Goal: Information Seeking & Learning: Compare options

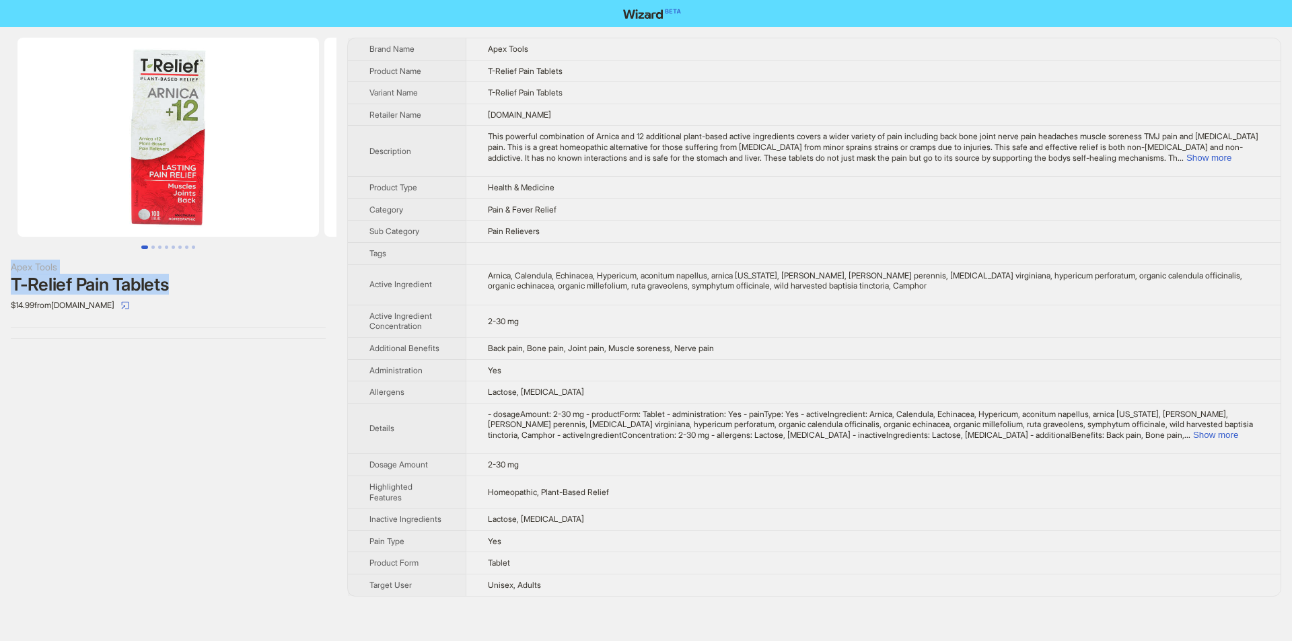
drag, startPoint x: 9, startPoint y: 256, endPoint x: 185, endPoint y: 286, distance: 178.8
click at [185, 286] on div "Apex Tools T-Relief Pain Tablets $14.99 from Vitacost.com" at bounding box center [168, 188] width 336 height 323
copy div "Apex Tools T-Relief Pain Tablets"
click at [207, 296] on div "$14.99 from Vitacost.com" at bounding box center [168, 306] width 315 height 22
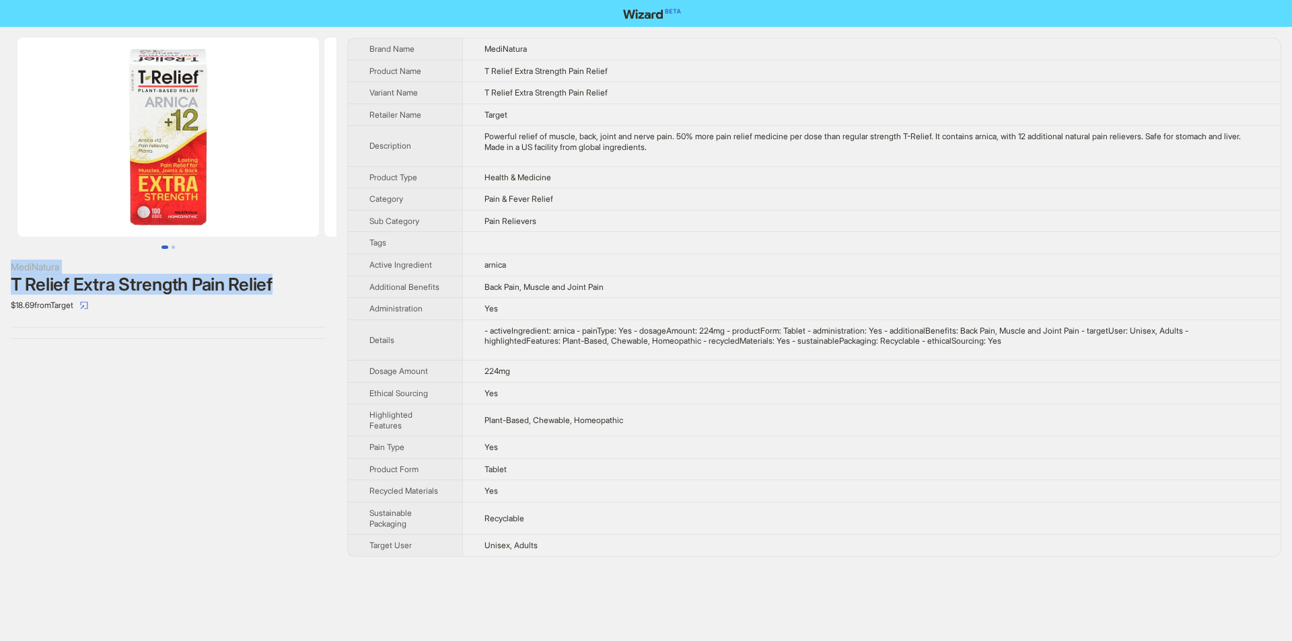
drag, startPoint x: 0, startPoint y: 260, endPoint x: 275, endPoint y: 279, distance: 275.8
click at [275, 279] on div "MediNatura T Relief Extra Strength Pain Relief $18.69 from Target" at bounding box center [168, 188] width 336 height 323
copy div "MediNatura T Relief Extra Strength Pain Relief"
click at [305, 301] on div "$18.69 from Target" at bounding box center [168, 306] width 315 height 22
drag, startPoint x: 3, startPoint y: 264, endPoint x: 277, endPoint y: 283, distance: 275.1
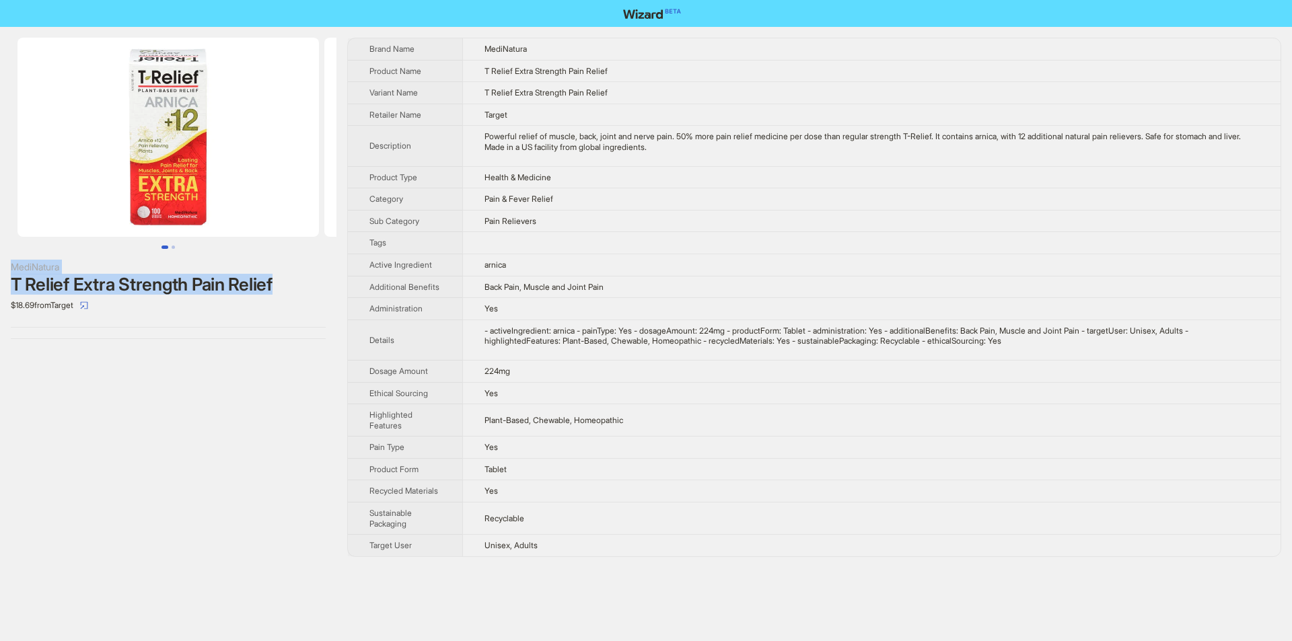
click at [277, 283] on div "MediNatura T Relief Extra Strength Pain Relief $18.69 from Target" at bounding box center [168, 188] width 336 height 323
copy div "MediNatura T Relief Extra Strength Pain Relief"
click at [287, 293] on div "T Relief Extra Strength Pain Relief" at bounding box center [168, 284] width 315 height 20
drag, startPoint x: 9, startPoint y: 260, endPoint x: 287, endPoint y: 278, distance: 278.4
click at [287, 278] on div "MediNatura T Relief Extra Strength Pain Relief $18.69 from Target" at bounding box center [168, 188] width 336 height 323
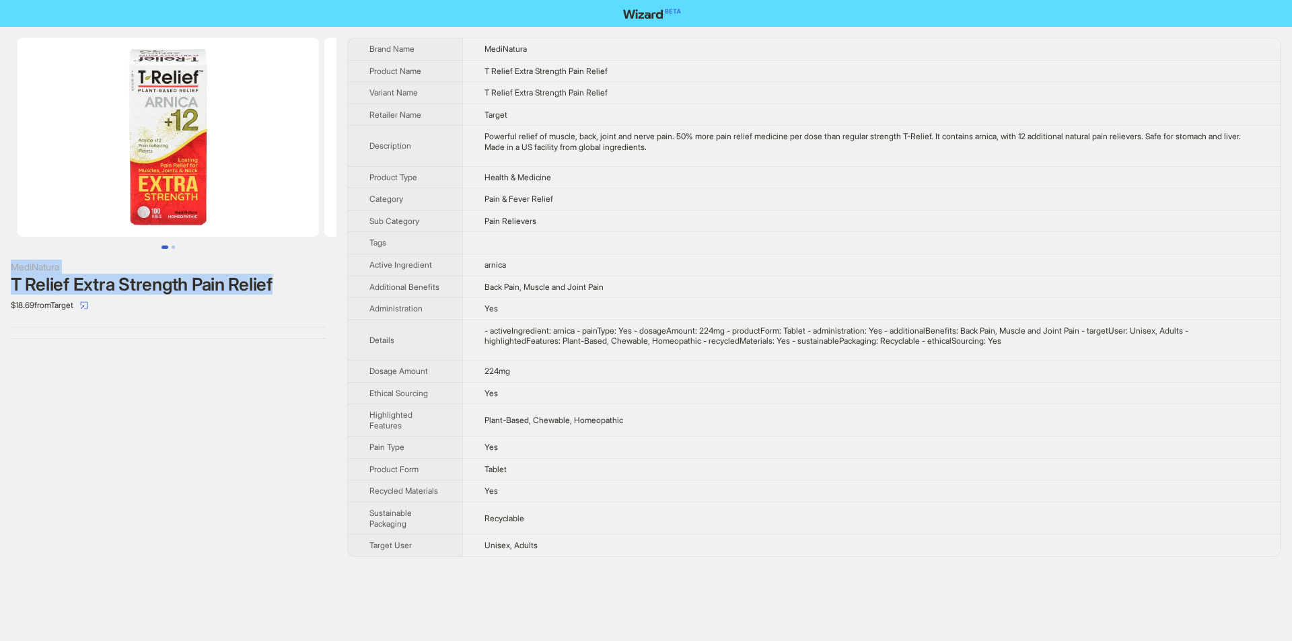
copy div "MediNatura T Relief Extra Strength Pain Relief"
click at [357, 272] on th "Active Ingredient" at bounding box center [405, 265] width 114 height 22
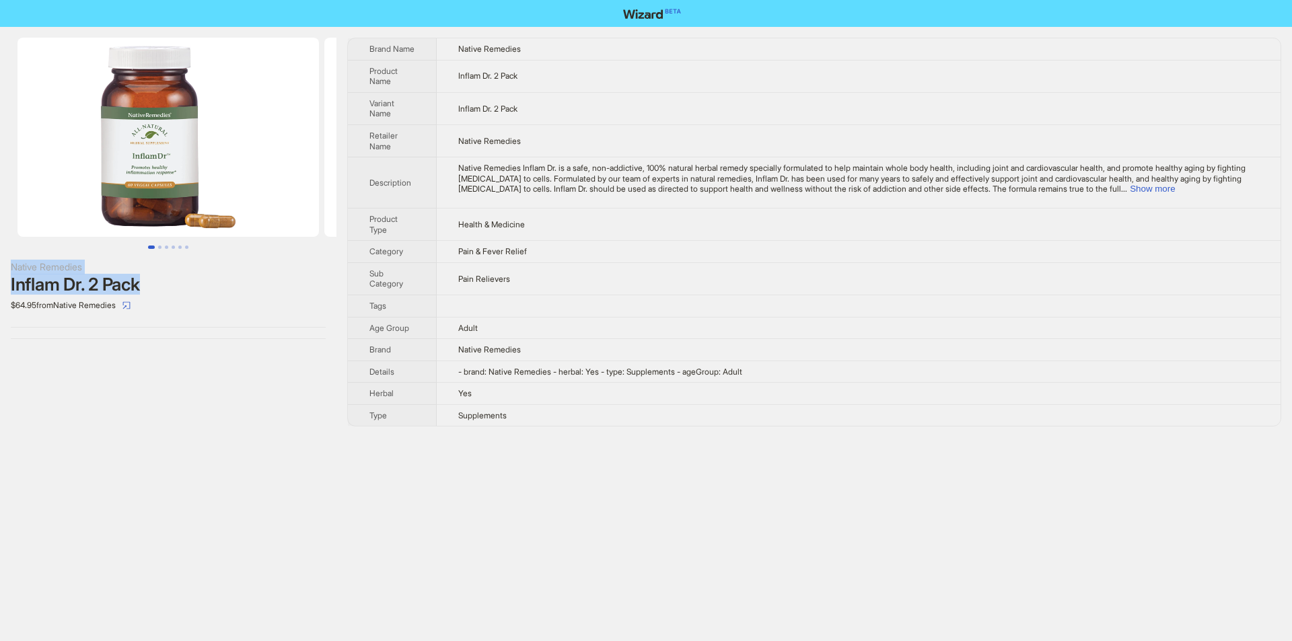
drag, startPoint x: 9, startPoint y: 264, endPoint x: 143, endPoint y: 287, distance: 135.8
click at [143, 287] on div "Native Remedies Inflam Dr. 2 Pack $64.95 from Native Remedies" at bounding box center [168, 188] width 336 height 323
copy div "Native Remedies Inflam Dr. 2 Pack"
click at [186, 302] on div "$64.95 from Native Remedies" at bounding box center [168, 306] width 315 height 22
drag, startPoint x: 7, startPoint y: 284, endPoint x: 145, endPoint y: 281, distance: 138.6
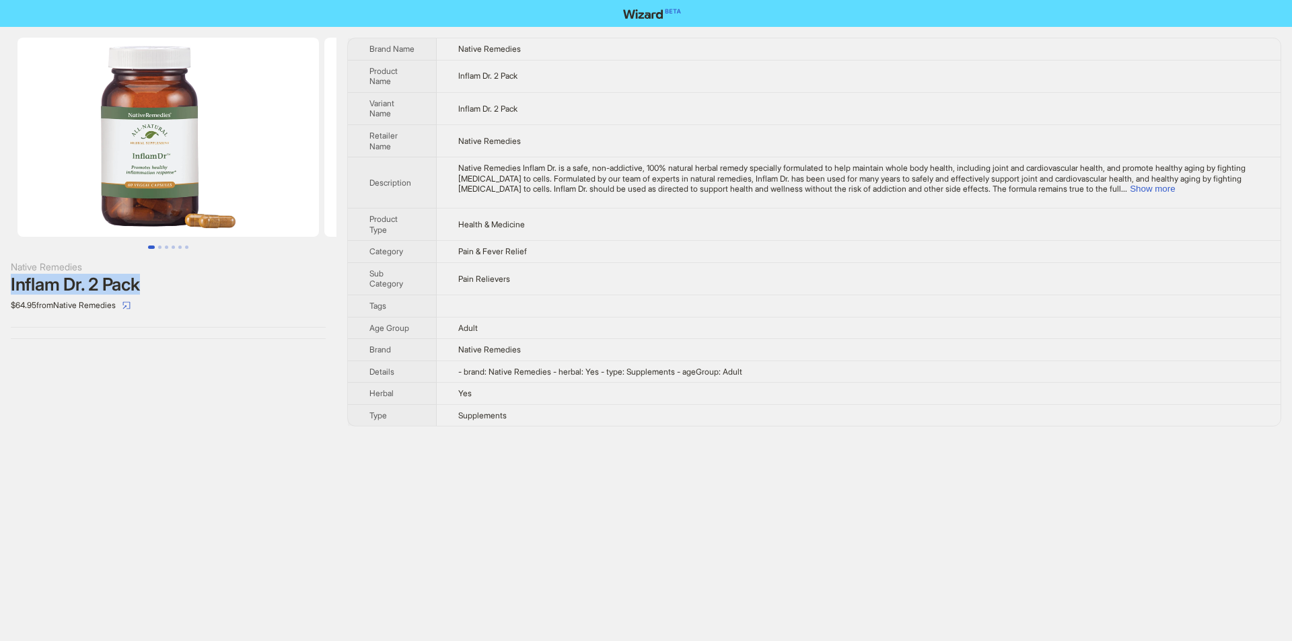
click at [145, 281] on div "Native Remedies Inflam Dr. 2 Pack $64.95 from Native Remedies" at bounding box center [168, 188] width 336 height 323
copy div "Inflam Dr. 2 Pack"
click at [196, 291] on div "Inflam Dr. 2 Pack" at bounding box center [168, 284] width 315 height 20
click at [192, 305] on div "$64.95 from Native Remedies" at bounding box center [168, 306] width 315 height 22
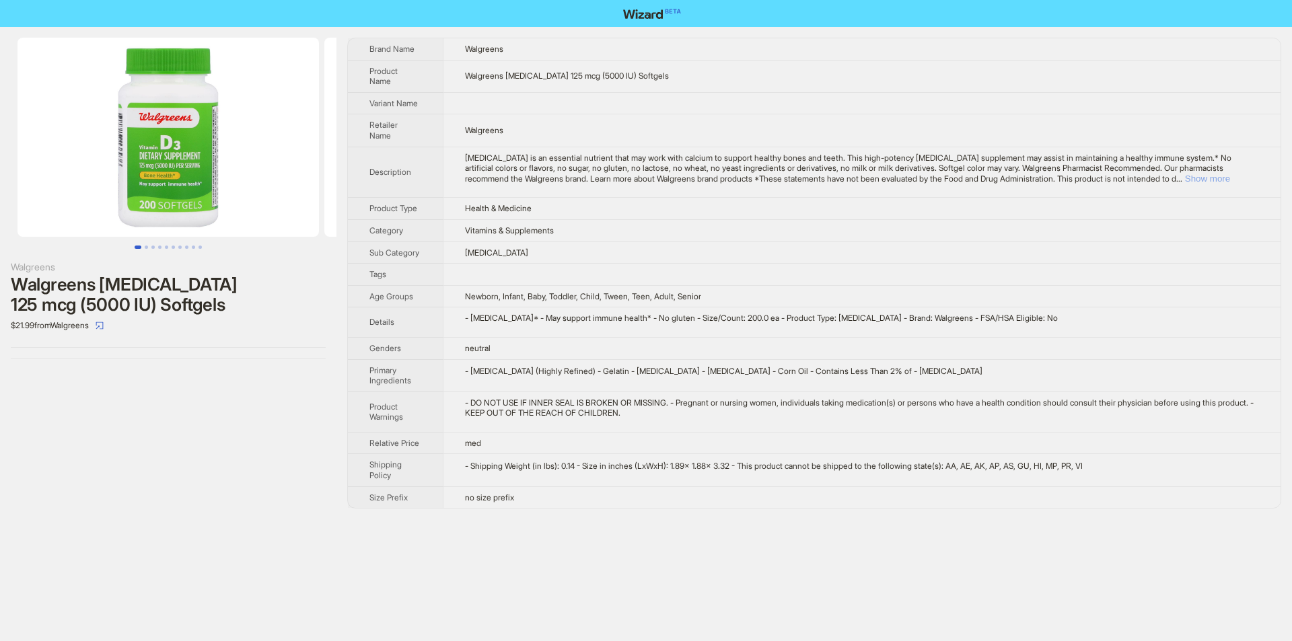
click at [1227, 174] on button "Show more" at bounding box center [1207, 179] width 45 height 10
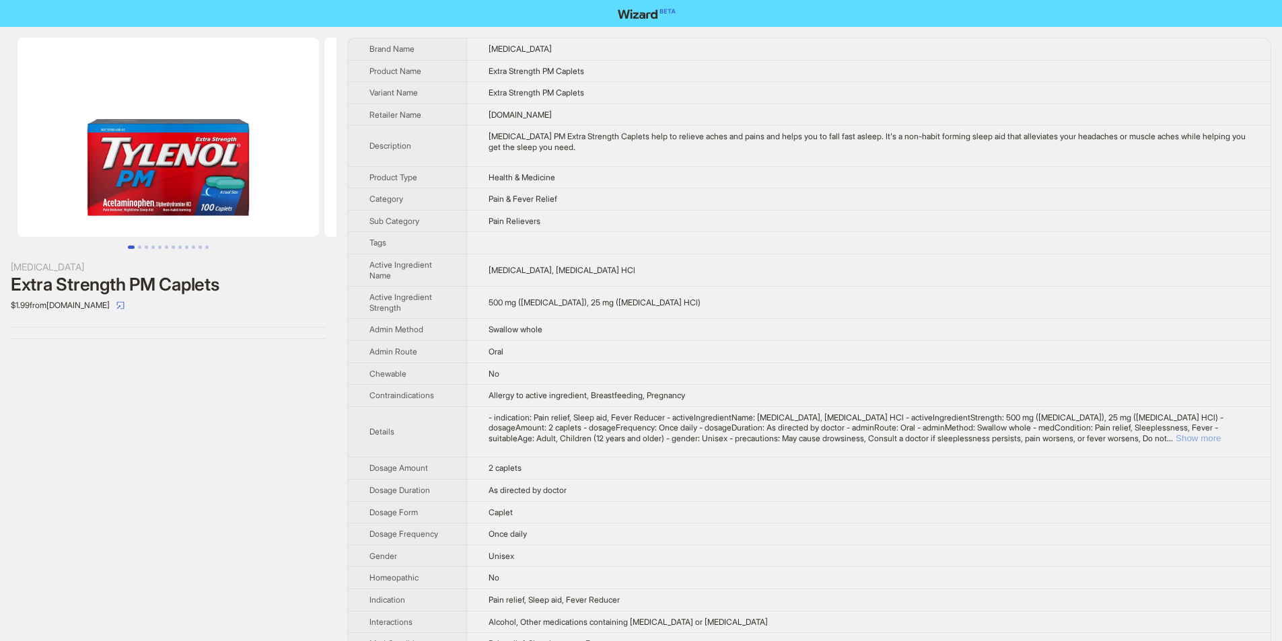
click at [1220, 433] on button "Show more" at bounding box center [1197, 438] width 45 height 10
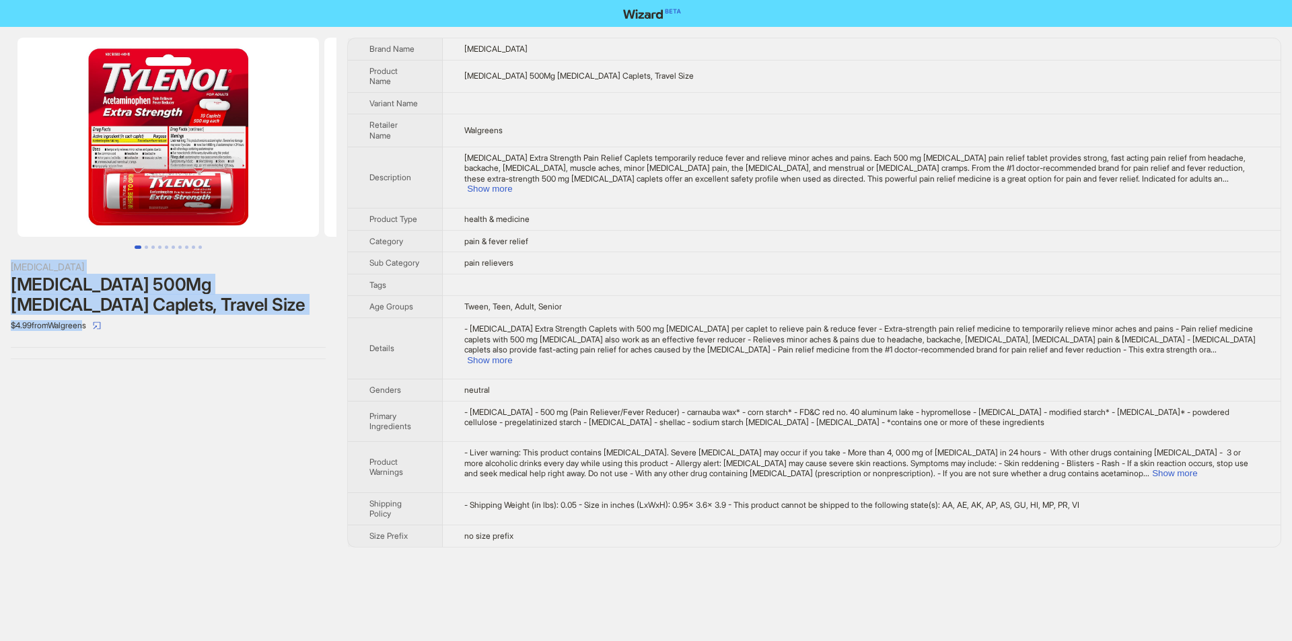
drag, startPoint x: 13, startPoint y: 260, endPoint x: 92, endPoint y: 324, distance: 101.4
click at [92, 324] on div "Tylenol TYLENOL 500Mg Acetaminophen Caplets, Travel Size $4.99 from Walgreens" at bounding box center [168, 298] width 315 height 77
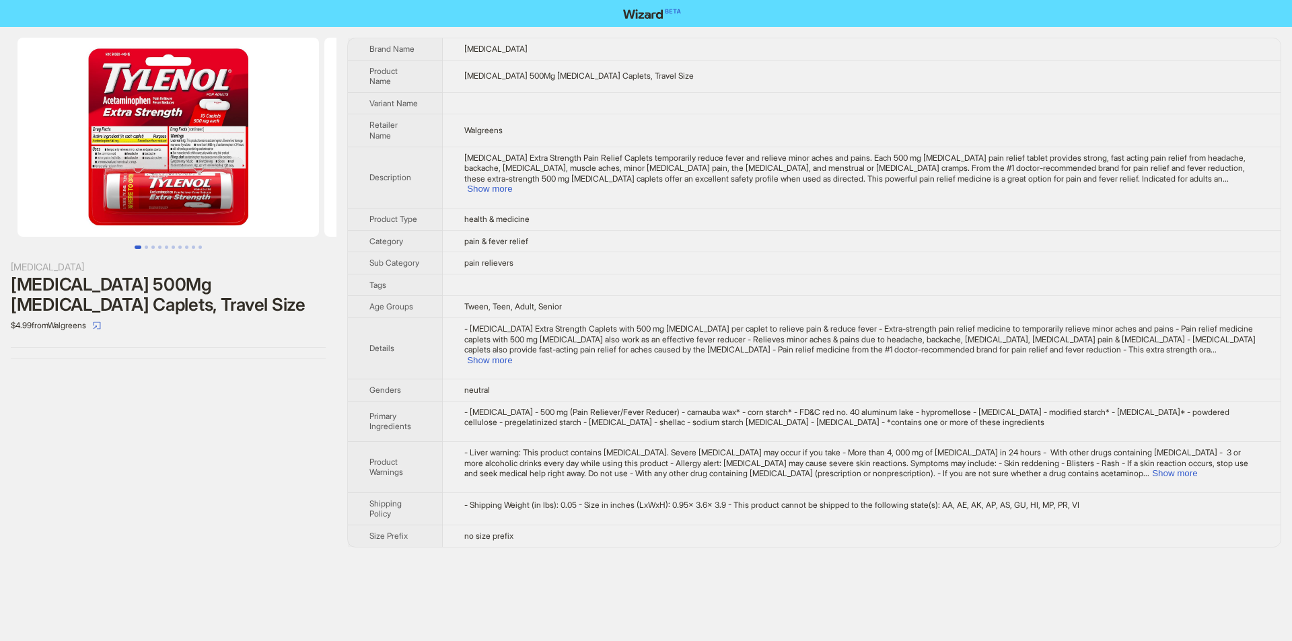
drag, startPoint x: 75, startPoint y: 303, endPoint x: 5, endPoint y: 334, distance: 75.6
click at [7, 373] on div "Tylenol TYLENOL 500Mg Acetaminophen Caplets, Travel Size $4.99 from Walgreens" at bounding box center [168, 292] width 336 height 531
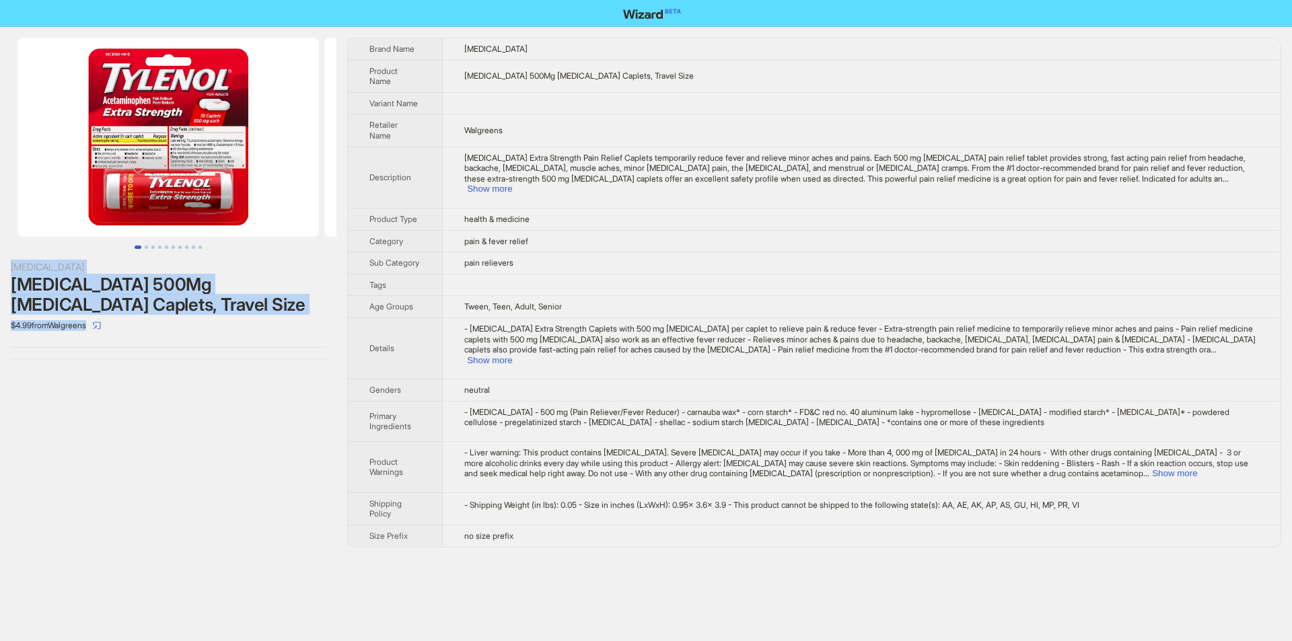
drag, startPoint x: 3, startPoint y: 260, endPoint x: 104, endPoint y: 311, distance: 112.2
click at [104, 323] on div "Tylenol TYLENOL 500Mg Acetaminophen Caplets, Travel Size $4.99 from Walgreens" at bounding box center [168, 198] width 336 height 343
copy div "Tylenol TYLENOL 500Mg Acetaminophen Caplets, Travel Size $4.99 from Walgreens"
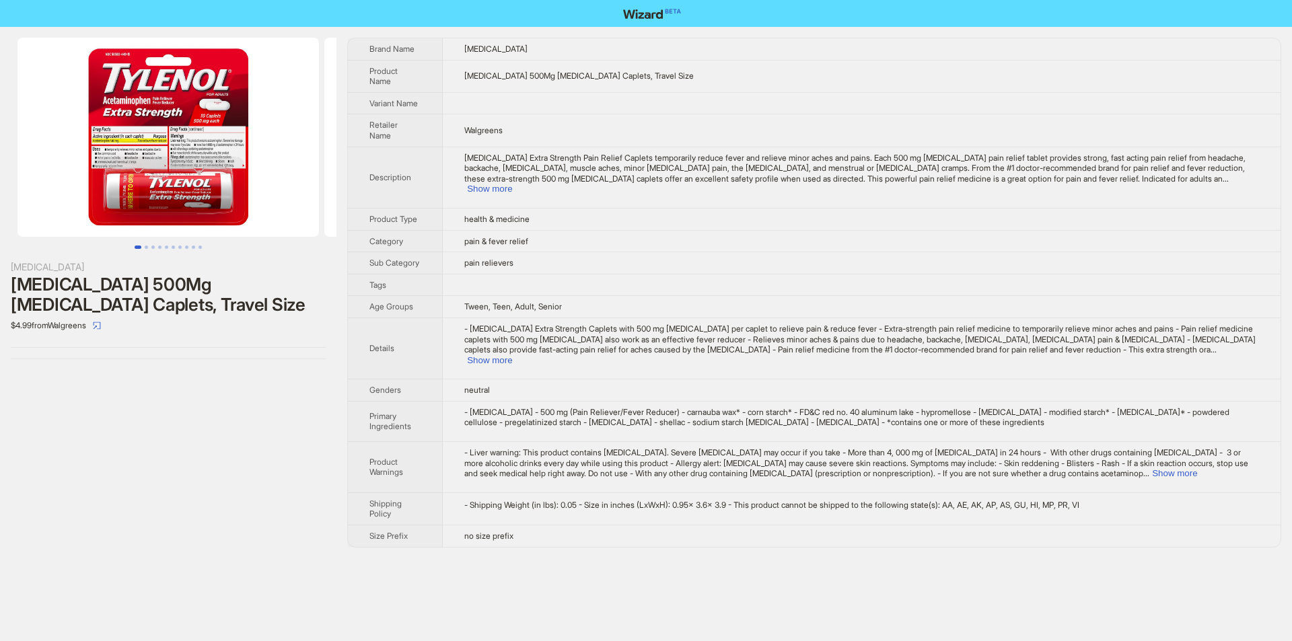
click at [170, 370] on div "Tylenol TYLENOL 500Mg Acetaminophen Caplets, Travel Size $4.99 from Walgreens" at bounding box center [168, 292] width 336 height 531
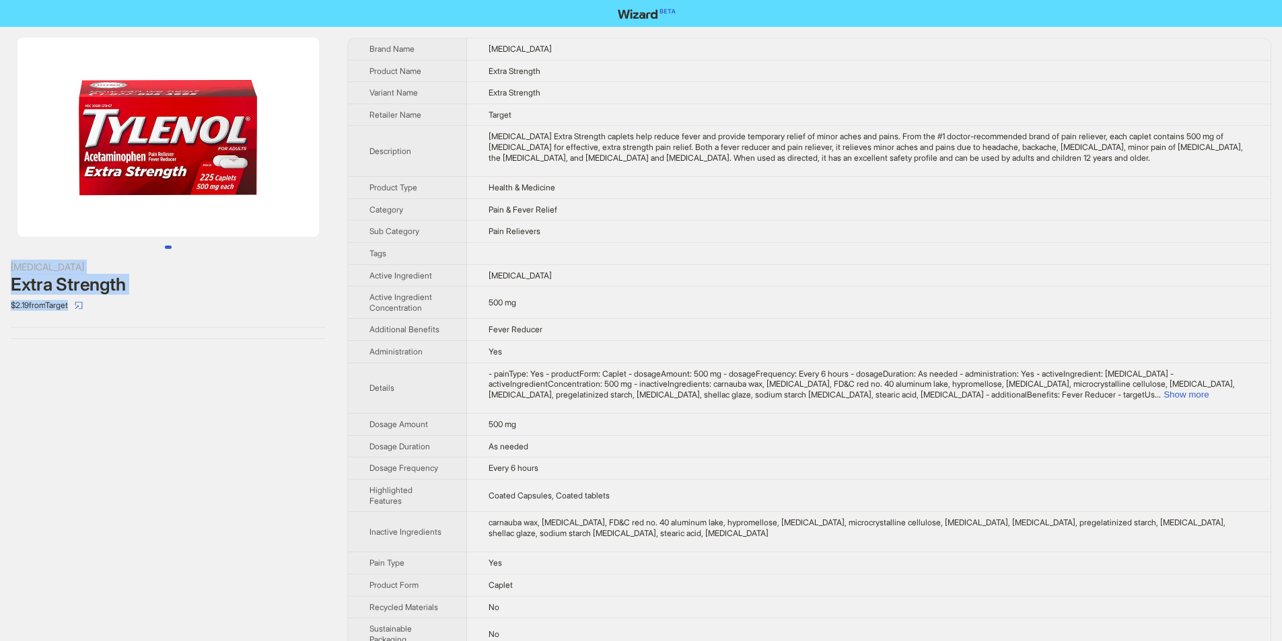
drag, startPoint x: 0, startPoint y: 258, endPoint x: 157, endPoint y: 301, distance: 163.4
click at [157, 301] on div "Tylenol Extra Strength $2.19 from Target" at bounding box center [168, 188] width 336 height 323
copy div "Tylenol Extra Strength $2.19 from Target"
click at [146, 301] on div "$2.19 from Target" at bounding box center [168, 306] width 315 height 22
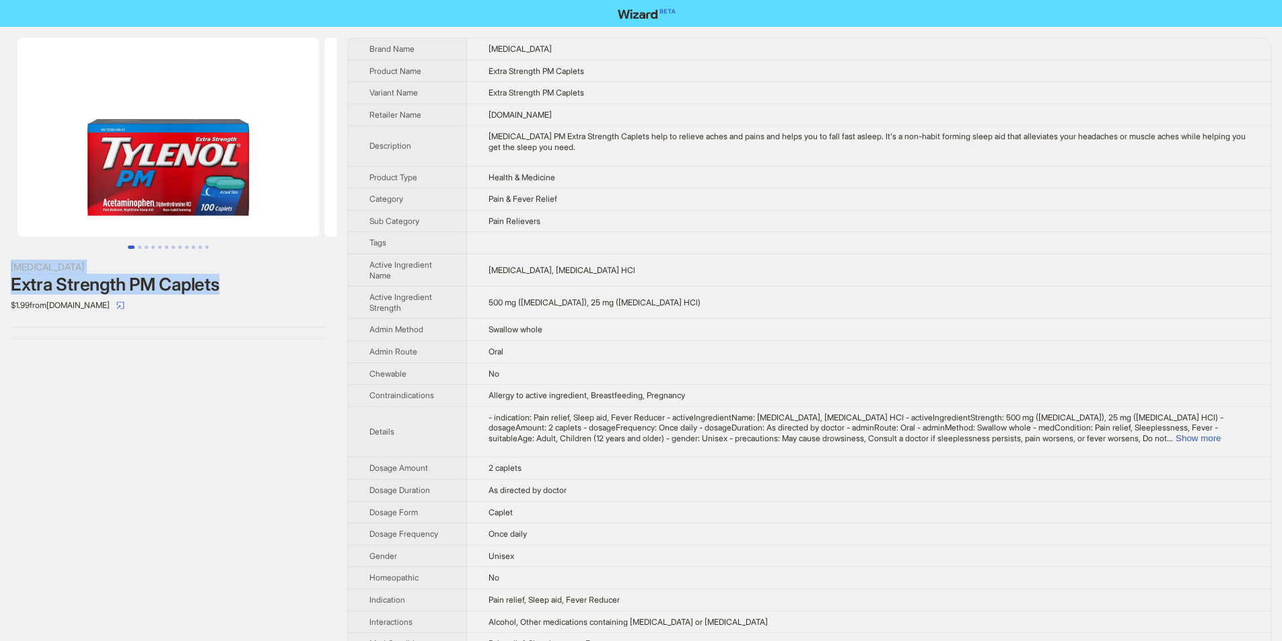
drag, startPoint x: 7, startPoint y: 259, endPoint x: 222, endPoint y: 290, distance: 217.5
click at [227, 290] on div "Tylenol Extra Strength PM Caplets $1.99 from Walgreens.com" at bounding box center [168, 188] width 336 height 323
copy div "Tylenol Extra Strength PM Caplets"
click at [230, 307] on div "$1.99 from Walgreens.com" at bounding box center [168, 306] width 315 height 22
drag, startPoint x: 3, startPoint y: 258, endPoint x: 122, endPoint y: 307, distance: 129.7
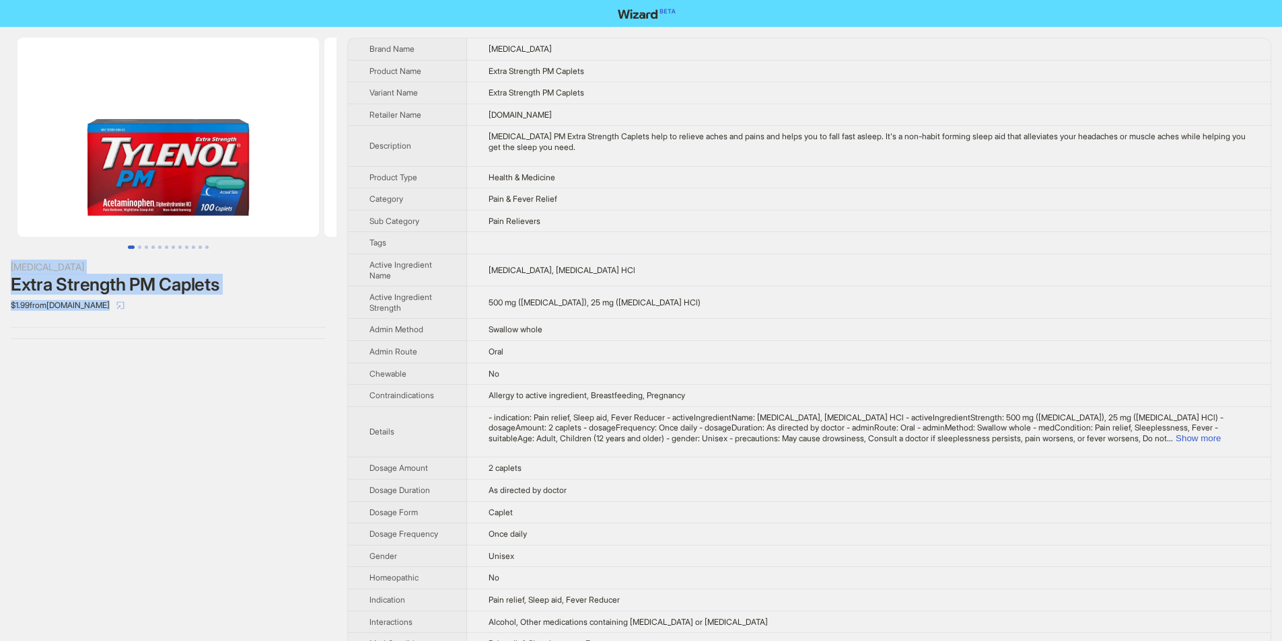
click at [122, 307] on div "Tylenol Extra Strength PM Caplets $1.99 from Walgreens.com" at bounding box center [168, 188] width 336 height 323
copy div "Tylenol Extra Strength PM Caplets $1.99 from Walgreens.com"
click at [180, 306] on div "$1.99 from Walgreens.com" at bounding box center [168, 306] width 315 height 22
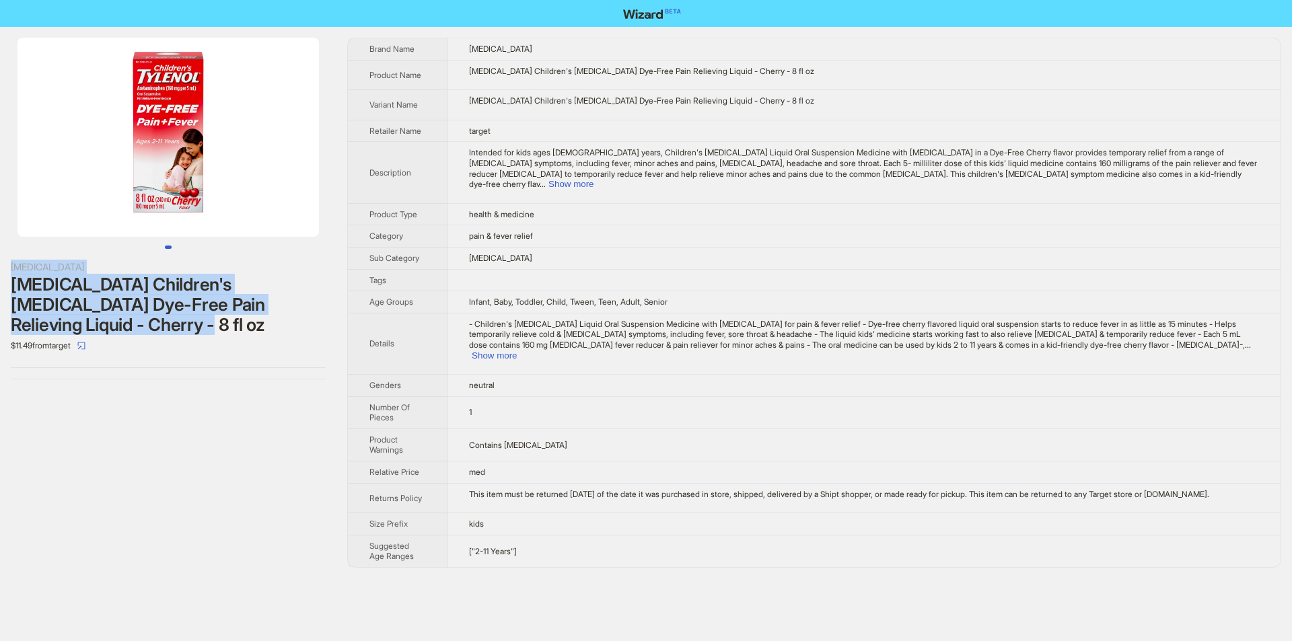
drag, startPoint x: 3, startPoint y: 271, endPoint x: 192, endPoint y: 319, distance: 195.0
click at [207, 324] on div "[MEDICAL_DATA] [MEDICAL_DATA] Children's [MEDICAL_DATA] Dye-Free Pain Relieving…" at bounding box center [168, 208] width 336 height 363
copy div "Tylenol Tylenol Children's Acetaminophen Dye-Free Pain Relieving Liquid - Cherr…"
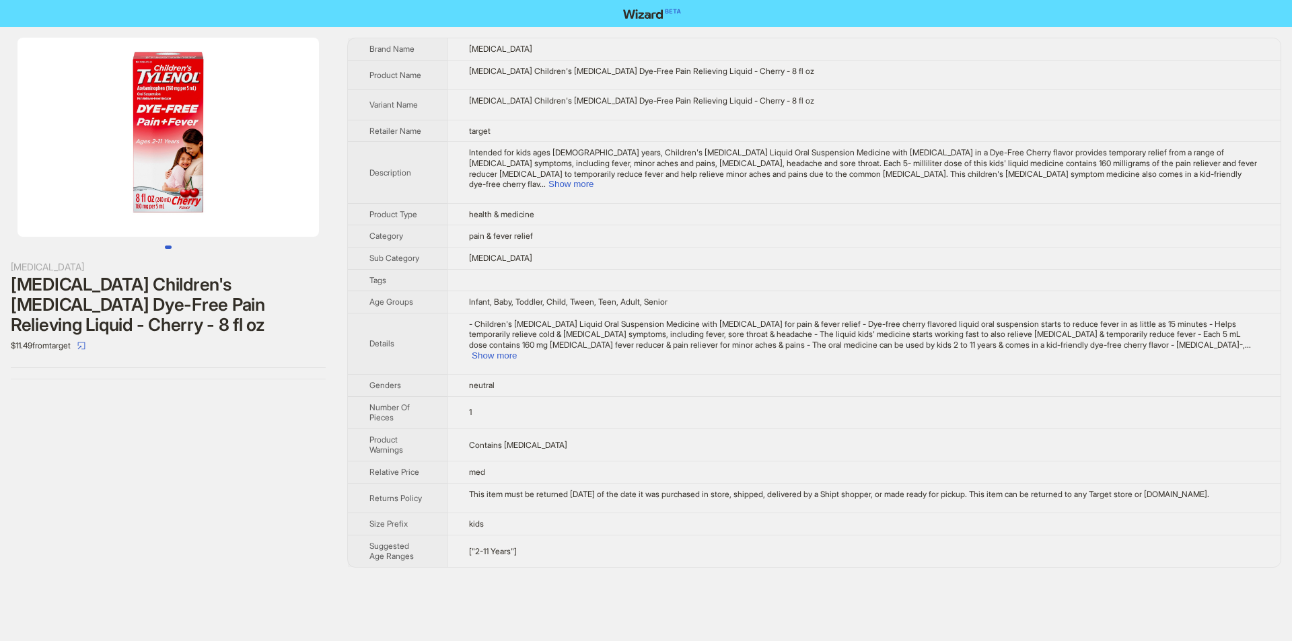
click at [204, 336] on div "$11.49 from target" at bounding box center [168, 346] width 315 height 22
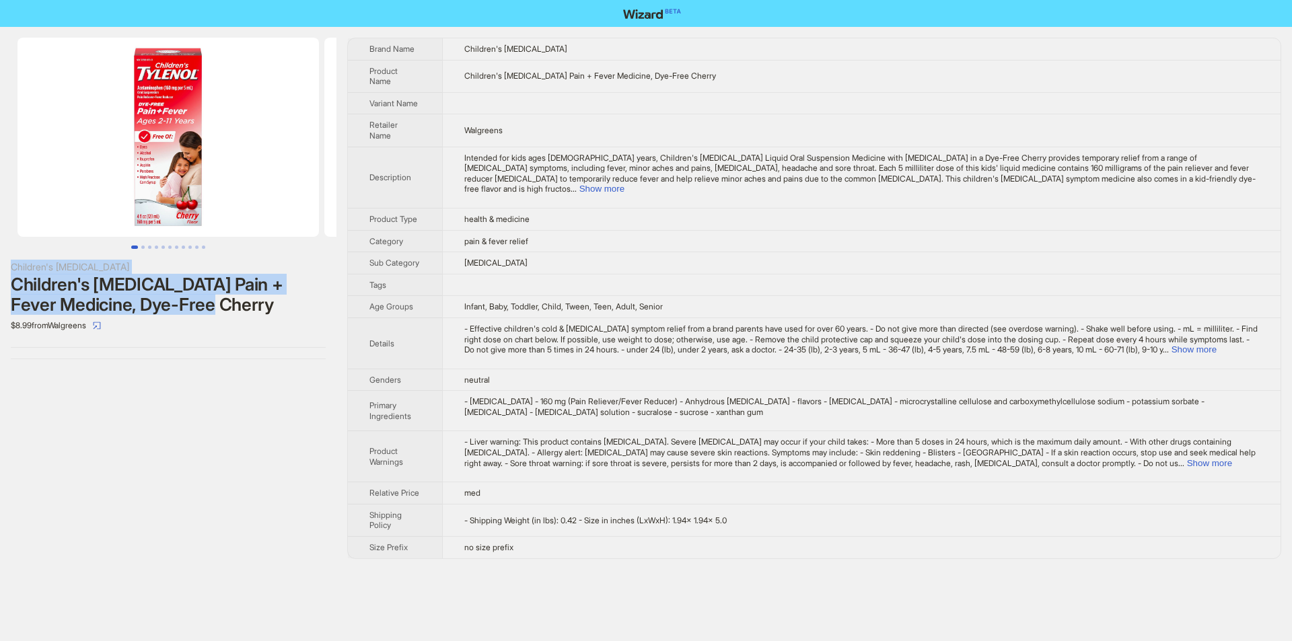
drag, startPoint x: 8, startPoint y: 263, endPoint x: 269, endPoint y: 306, distance: 264.6
click at [270, 307] on div "Children's Tylenol Children's TYLENOL Pain + Fever Medicine, Dye-Free Cherry $8…" at bounding box center [168, 198] width 336 height 343
copy div "Children's Tylenol Children's TYLENOL Pain + Fever Medicine, Dye-Free Cherry"
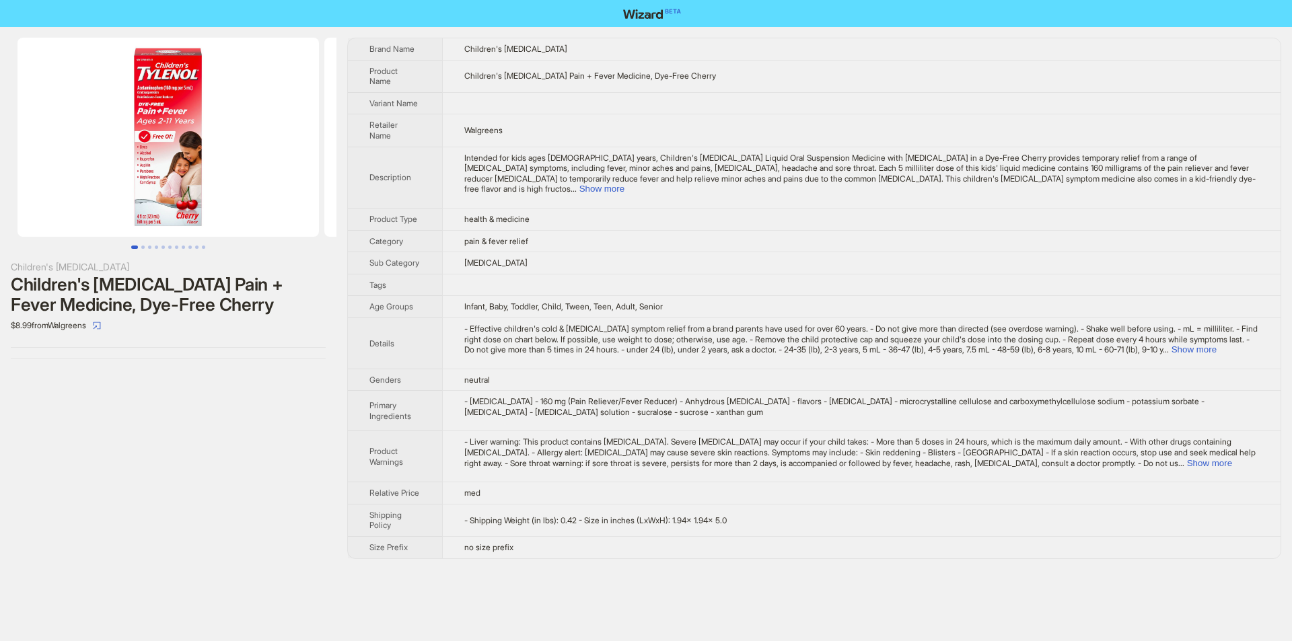
click at [279, 316] on div "$8.99 from Walgreens" at bounding box center [168, 326] width 315 height 22
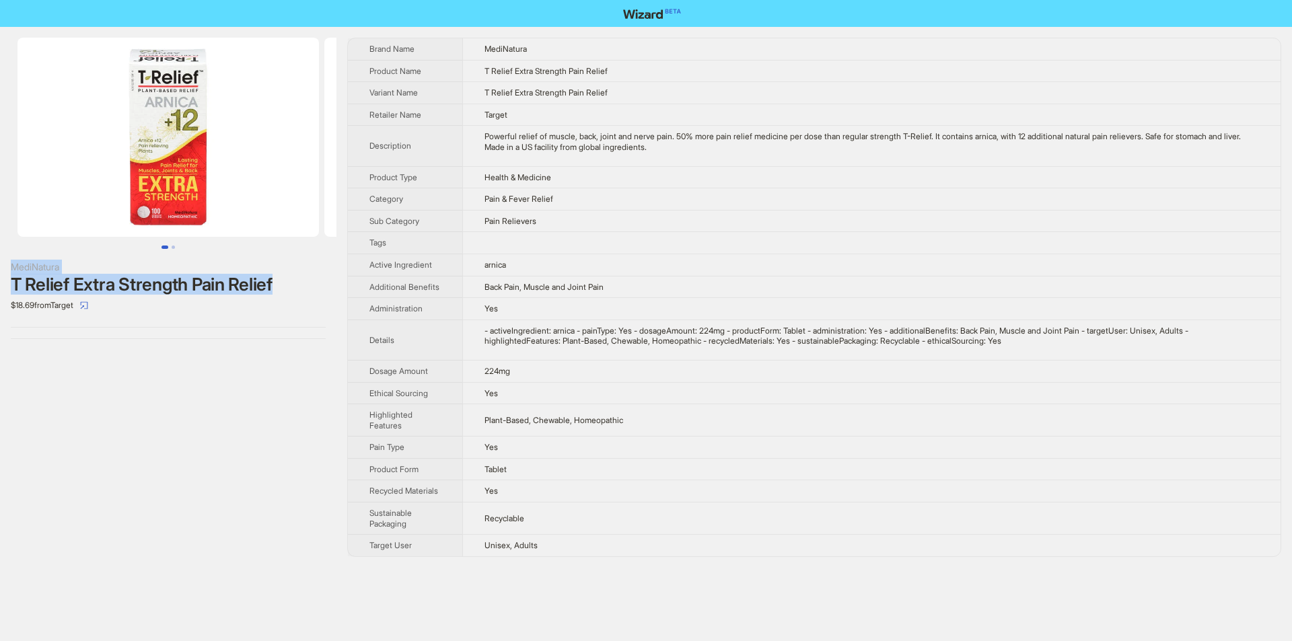
drag, startPoint x: 1, startPoint y: 254, endPoint x: 276, endPoint y: 285, distance: 277.0
click at [276, 285] on div "MediNatura T Relief Extra Strength Pain Relief $18.69 from Target" at bounding box center [168, 188] width 336 height 323
copy div "MediNatura T Relief Extra Strength Pain Relief"
click at [272, 302] on div "$18.69 from Target" at bounding box center [168, 306] width 315 height 22
drag, startPoint x: 8, startPoint y: 259, endPoint x: 277, endPoint y: 288, distance: 270.7
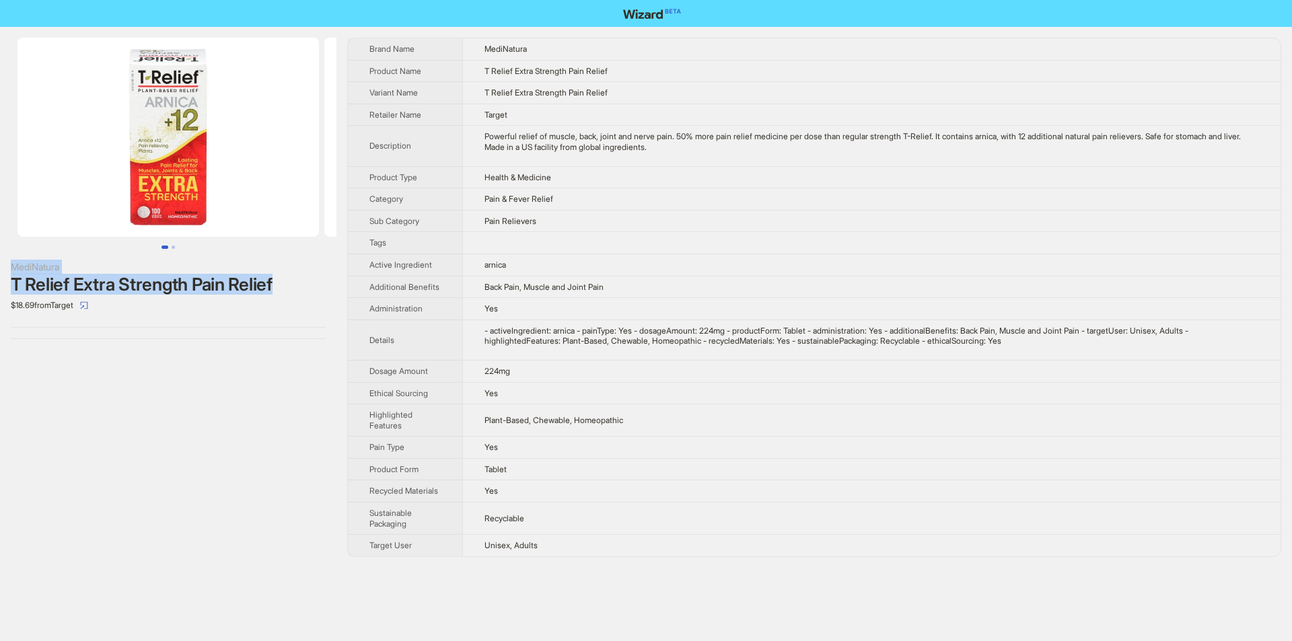
click at [277, 288] on div "MediNatura T Relief Extra Strength Pain Relief $18.69 from Target" at bounding box center [168, 188] width 336 height 323
copy div "MediNatura T Relief Extra Strength Pain Relief"
click at [287, 341] on div "MediNatura T Relief Extra Strength Pain Relief $18.69 from Target" at bounding box center [168, 188] width 336 height 323
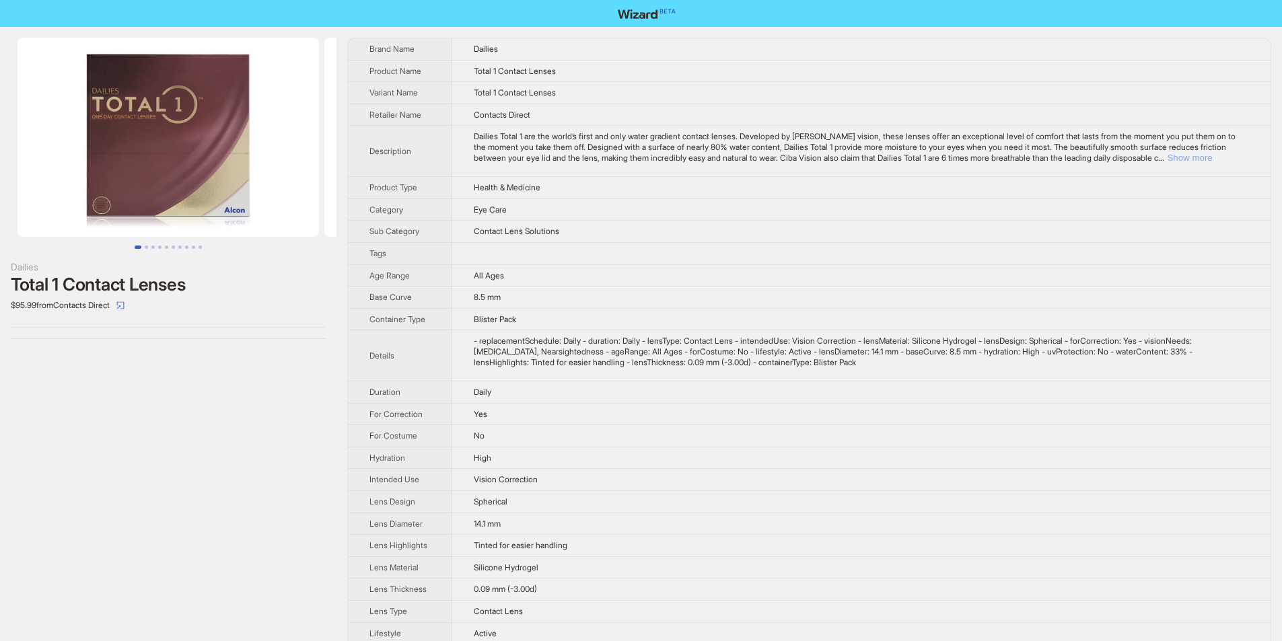
click at [1212, 157] on button "Show more" at bounding box center [1189, 158] width 45 height 10
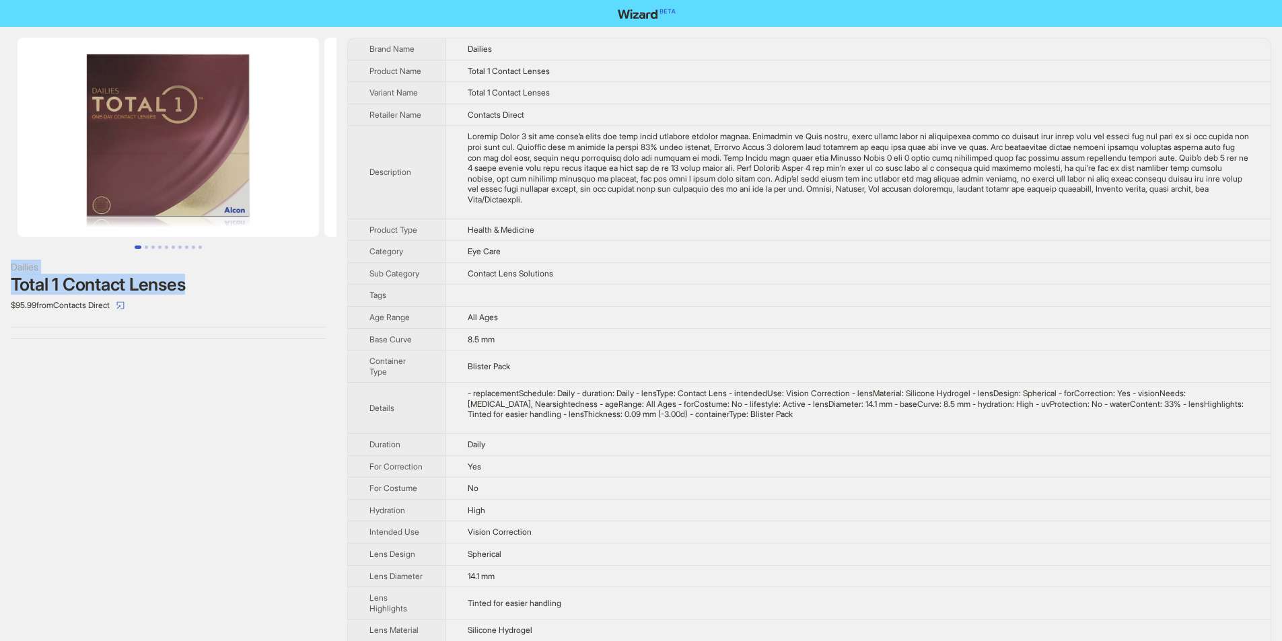
drag, startPoint x: 13, startPoint y: 252, endPoint x: 206, endPoint y: 289, distance: 195.9
click at [206, 289] on div "Dailies Total 1 Contact Lenses $95.99 from Contacts Direct" at bounding box center [168, 188] width 336 height 323
copy div "Dailies Total 1 Contact Lenses"
click at [242, 300] on div "$95.99 from Contacts Direct" at bounding box center [168, 306] width 315 height 22
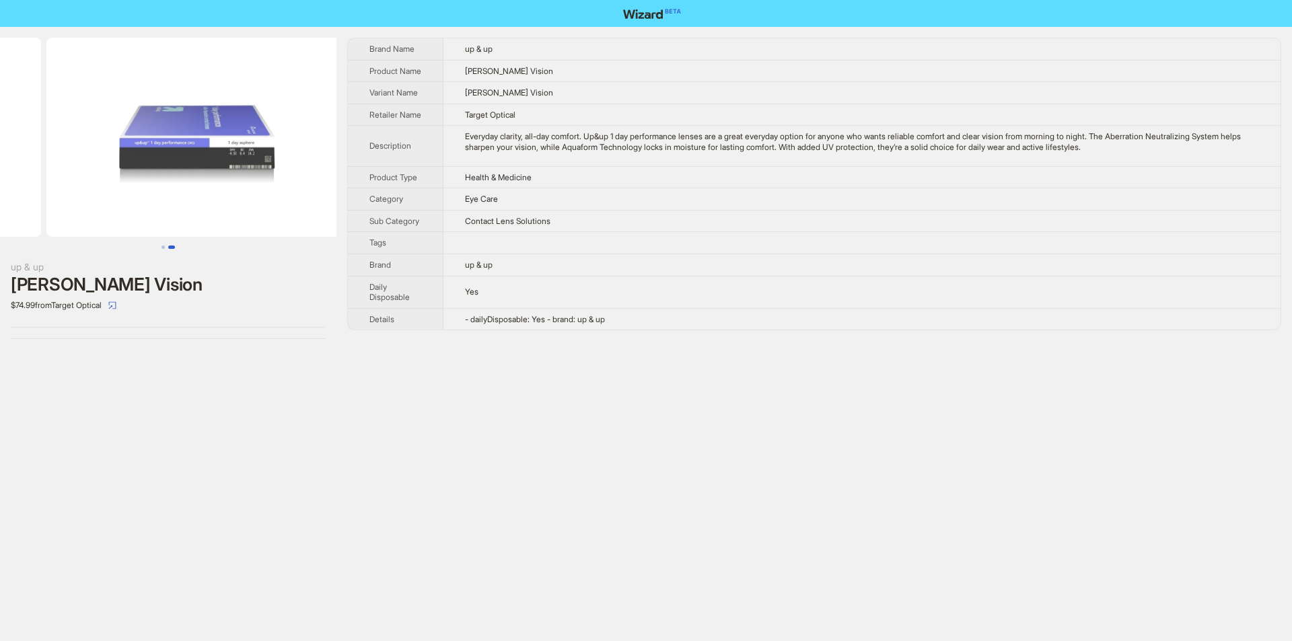
drag, startPoint x: 267, startPoint y: 200, endPoint x: 47, endPoint y: 185, distance: 220.5
click at [48, 200] on ul at bounding box center [168, 137] width 336 height 199
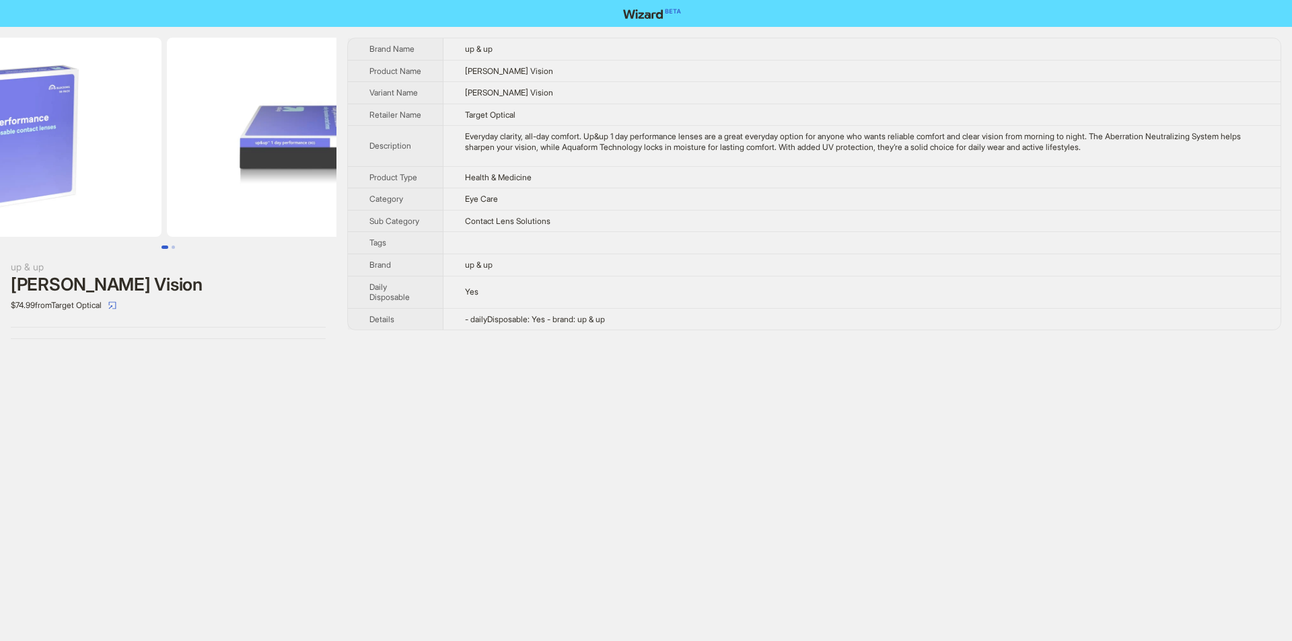
scroll to position [0, 24]
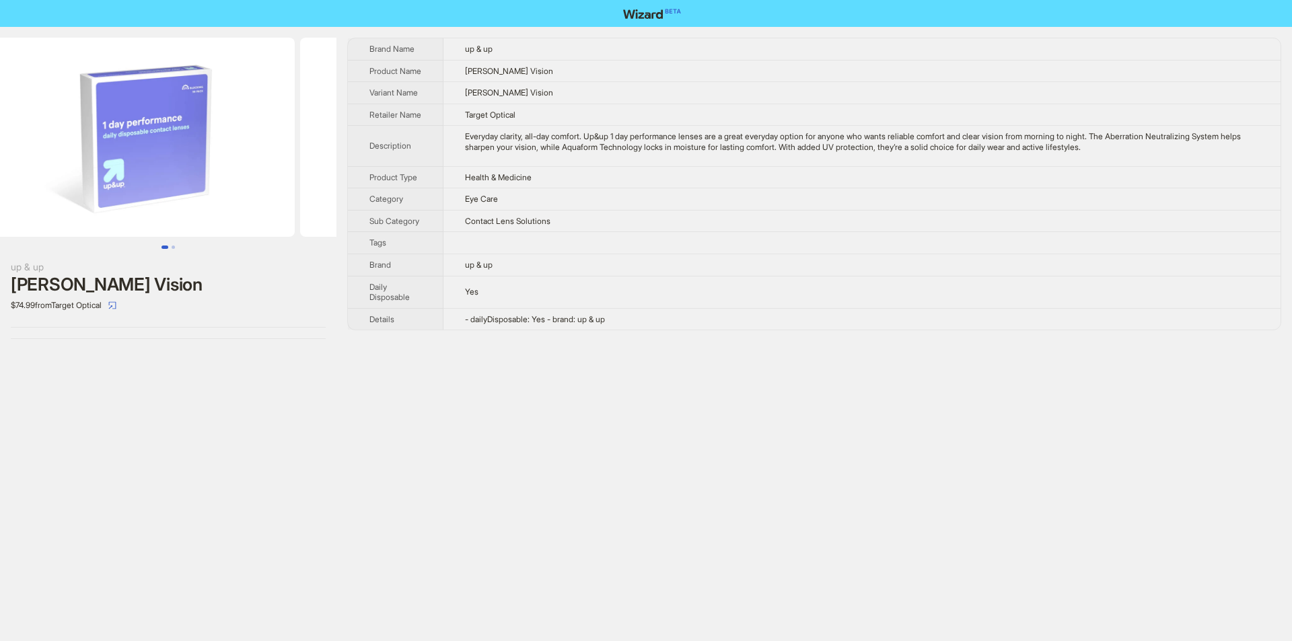
drag, startPoint x: 137, startPoint y: 188, endPoint x: 328, endPoint y: 203, distance: 191.7
click at [328, 203] on img at bounding box center [450, 137] width 301 height 199
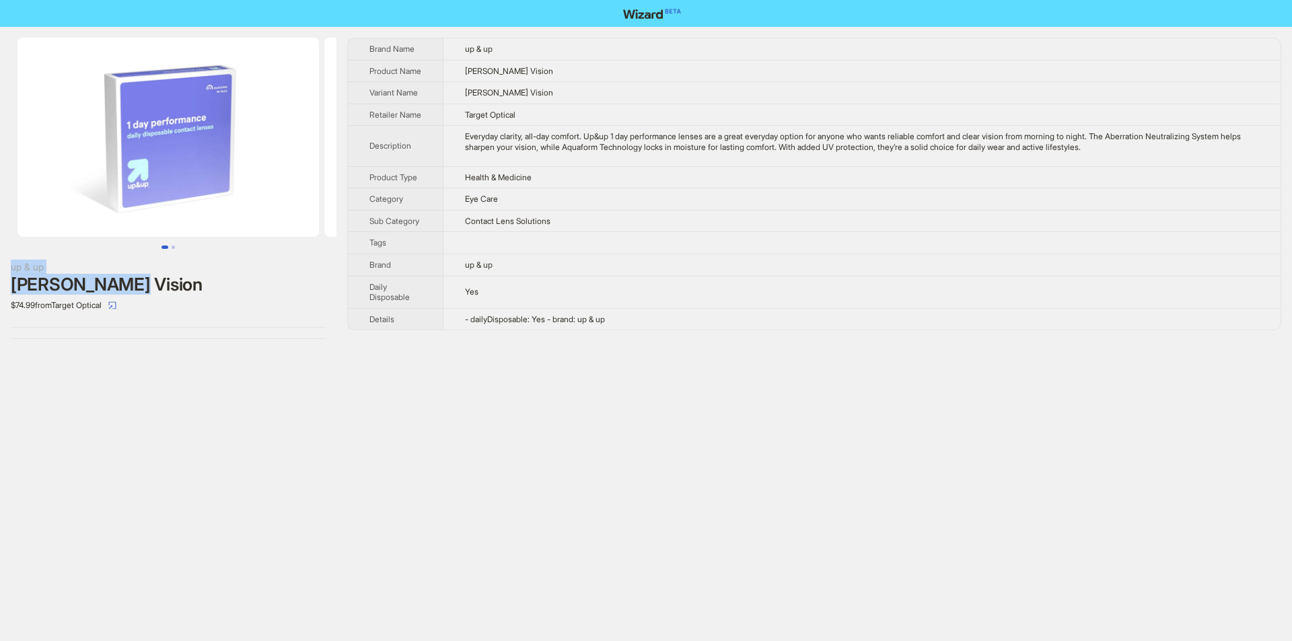
drag, startPoint x: 4, startPoint y: 262, endPoint x: 126, endPoint y: 290, distance: 125.0
click at [126, 290] on div "up & up Cooper Vision $74.99 from Target Optical" at bounding box center [168, 188] width 336 height 323
copy div "up & up Cooper Vision"
click at [164, 305] on div "$74.99 from Target Optical" at bounding box center [168, 306] width 315 height 22
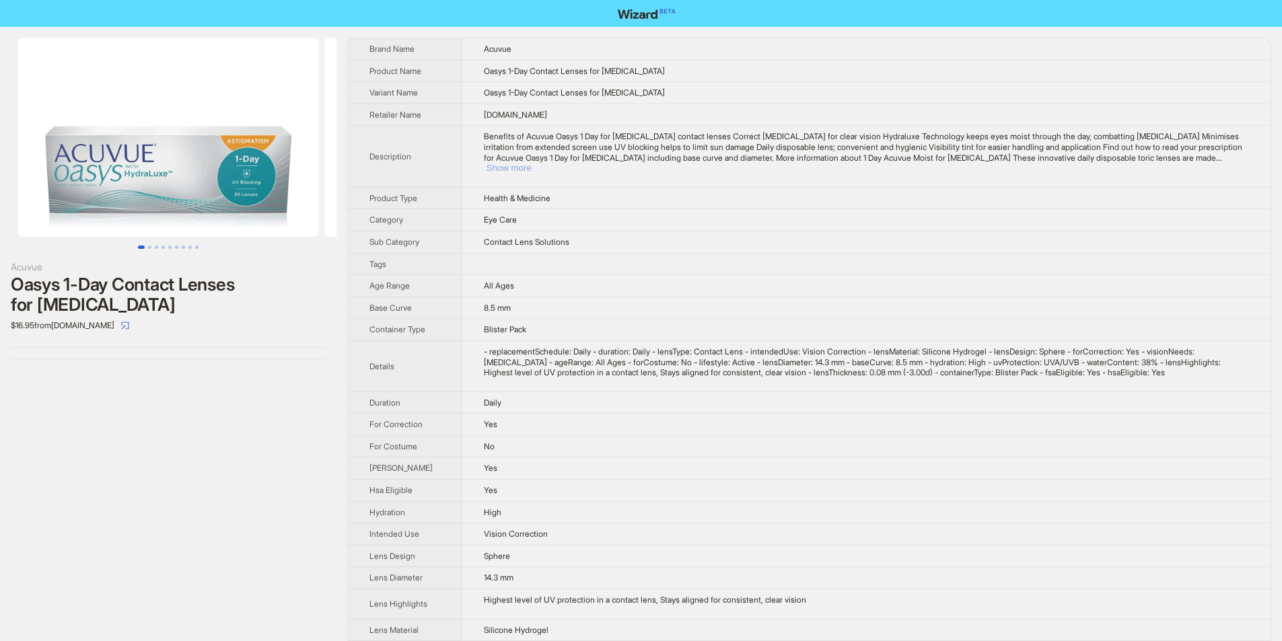
click at [531, 163] on button "Show more" at bounding box center [508, 168] width 45 height 10
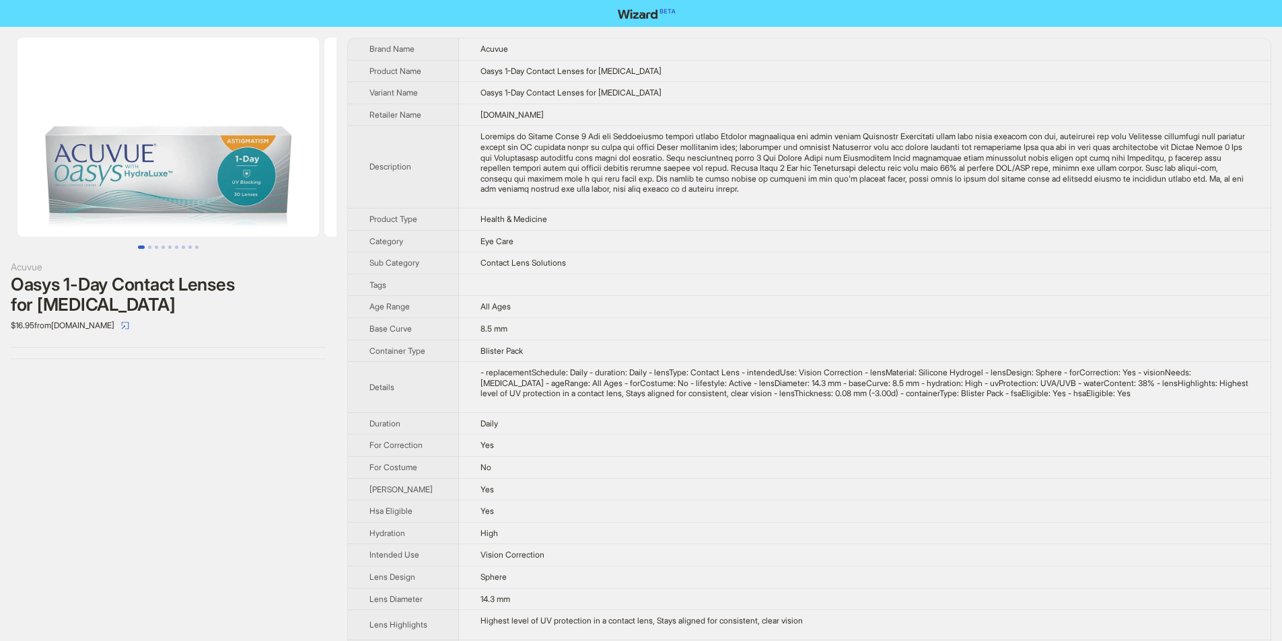
drag, startPoint x: 43, startPoint y: 272, endPoint x: 168, endPoint y: 326, distance: 136.0
click at [168, 326] on div "Acuvue Oasys 1-Day Contact Lenses for Astigmatism $16.95 from OptiContacts.com" at bounding box center [168, 198] width 336 height 343
click at [581, 77] on td "Oasys 1-Day Contact Lenses for Astigmatism" at bounding box center [864, 71] width 811 height 22
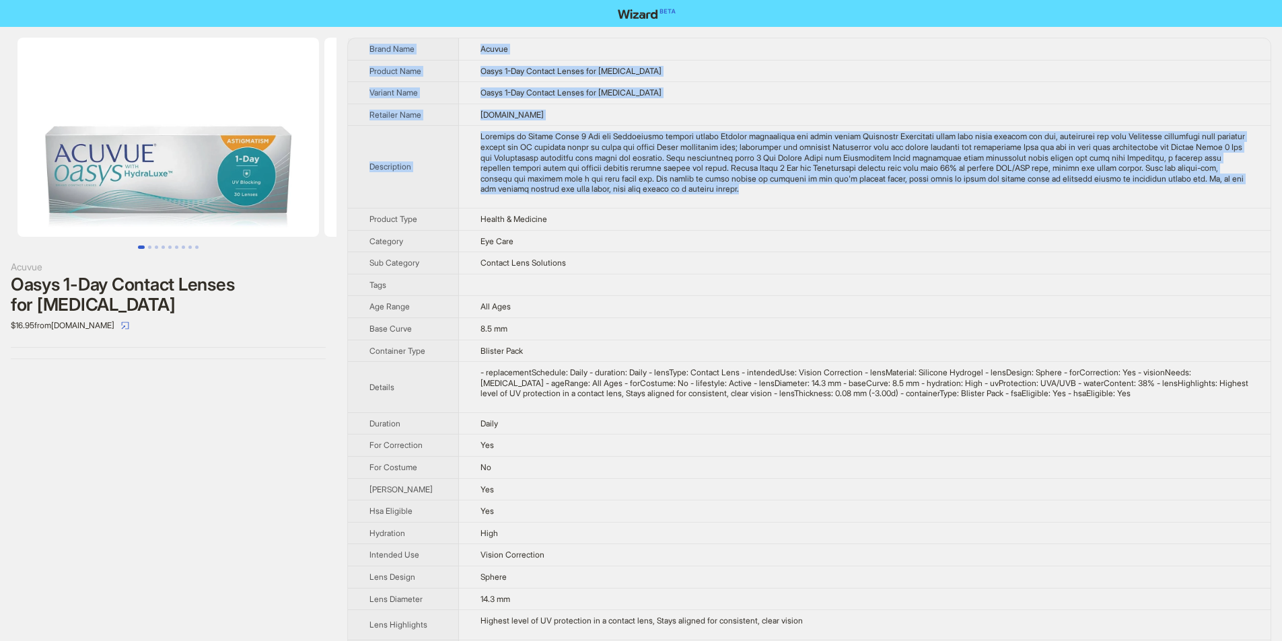
drag, startPoint x: 361, startPoint y: 46, endPoint x: 836, endPoint y: 190, distance: 495.5
click at [836, 190] on tbody "Brand Name Acuvue Product Name Oasys 1-Day Contact Lenses for Astigmatism Varia…" at bounding box center [809, 431] width 922 height 787
copy tbody "Brand Name Acuvue Product Name Oasys 1-Day Contact Lenses for Astigmatism Varia…"
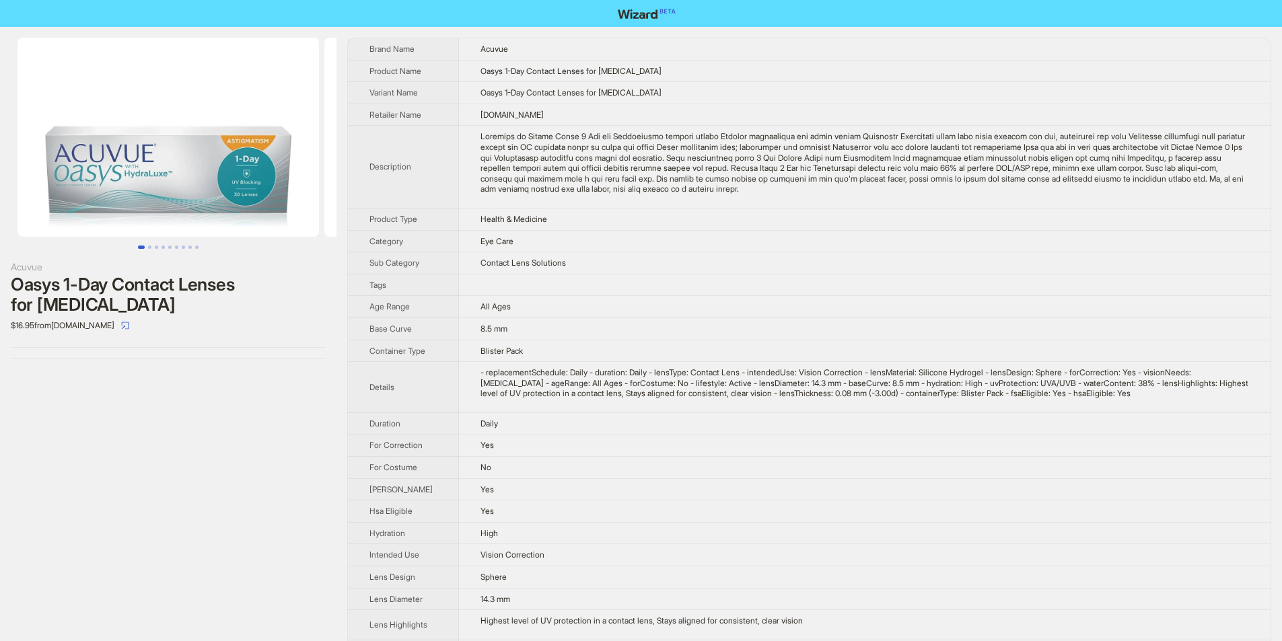
click at [578, 373] on td "- replacementSchedule: Daily - duration: Daily - lensType: Contact Lens - inten…" at bounding box center [864, 387] width 811 height 51
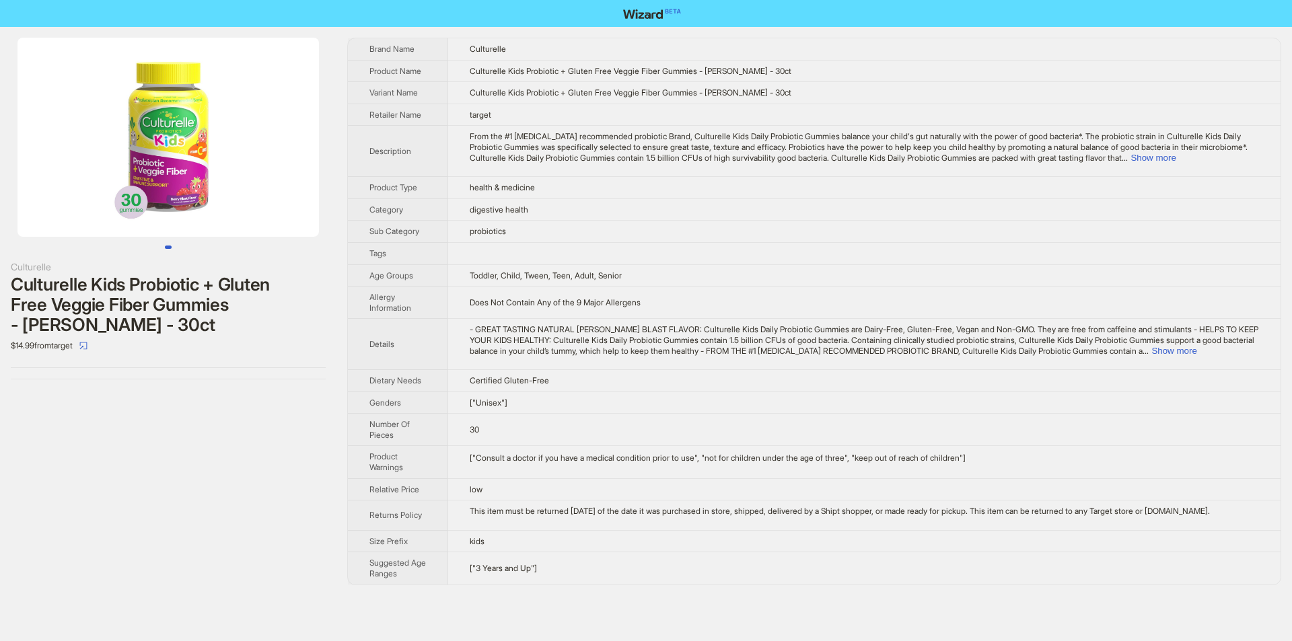
click at [629, 226] on td "probiotics" at bounding box center [864, 232] width 832 height 22
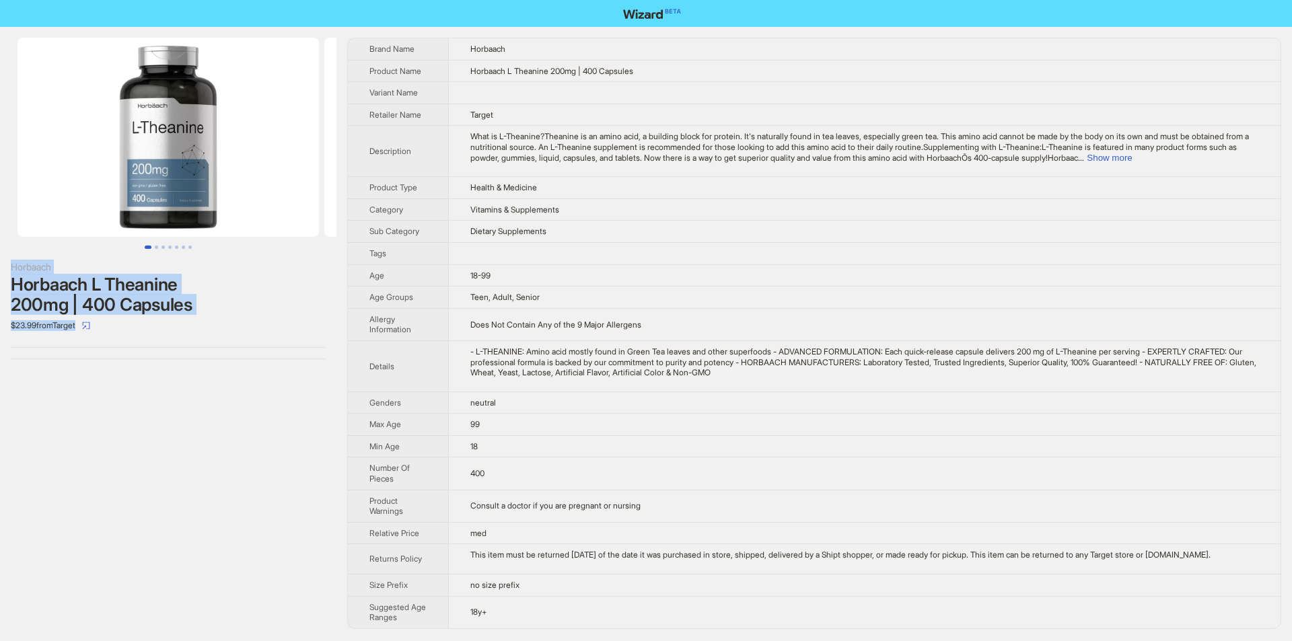
drag, startPoint x: 5, startPoint y: 264, endPoint x: 201, endPoint y: 331, distance: 207.0
click at [201, 331] on div "Horbaach Horbaach L Theanine 200mg | 400 Capsules $23.99 from Target" at bounding box center [168, 198] width 336 height 343
copy div "Horbaach Horbaach L Theanine 200mg | 400 Capsules $23.99 from Target"
drag, startPoint x: 227, startPoint y: 338, endPoint x: 233, endPoint y: 325, distance: 14.4
click at [227, 337] on div "Horbaach Horbaach L Theanine 200mg | 400 Capsules $23.99 from Target" at bounding box center [168, 198] width 336 height 343
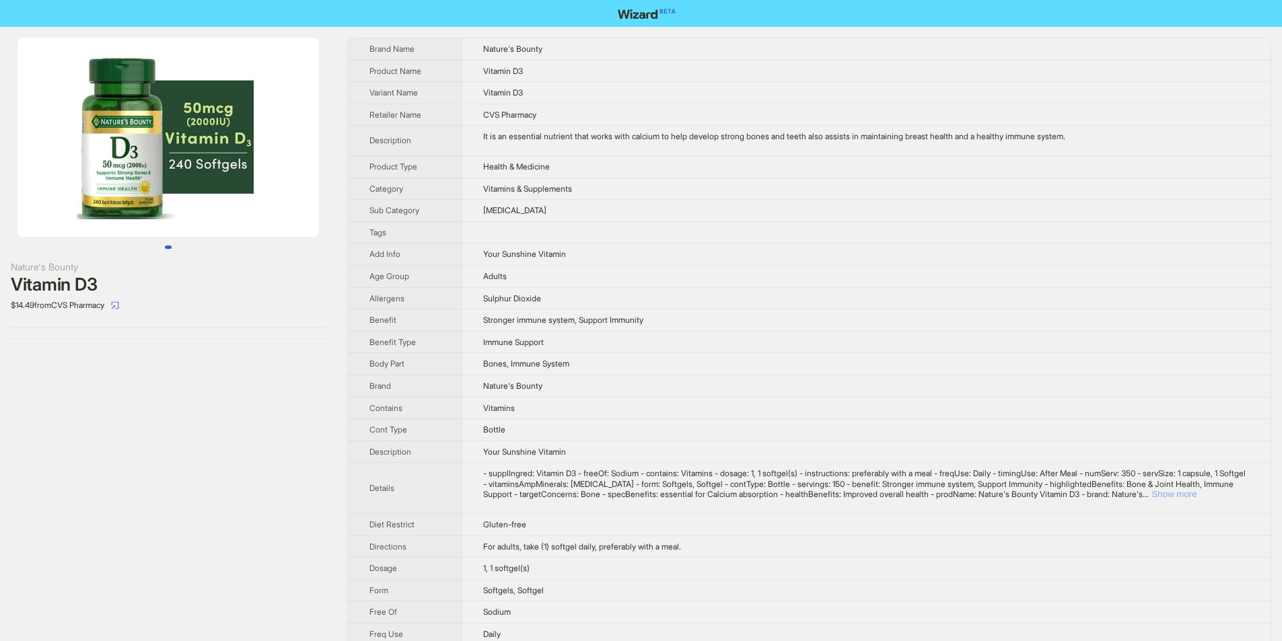
click at [1196, 493] on button "Show more" at bounding box center [1173, 494] width 45 height 10
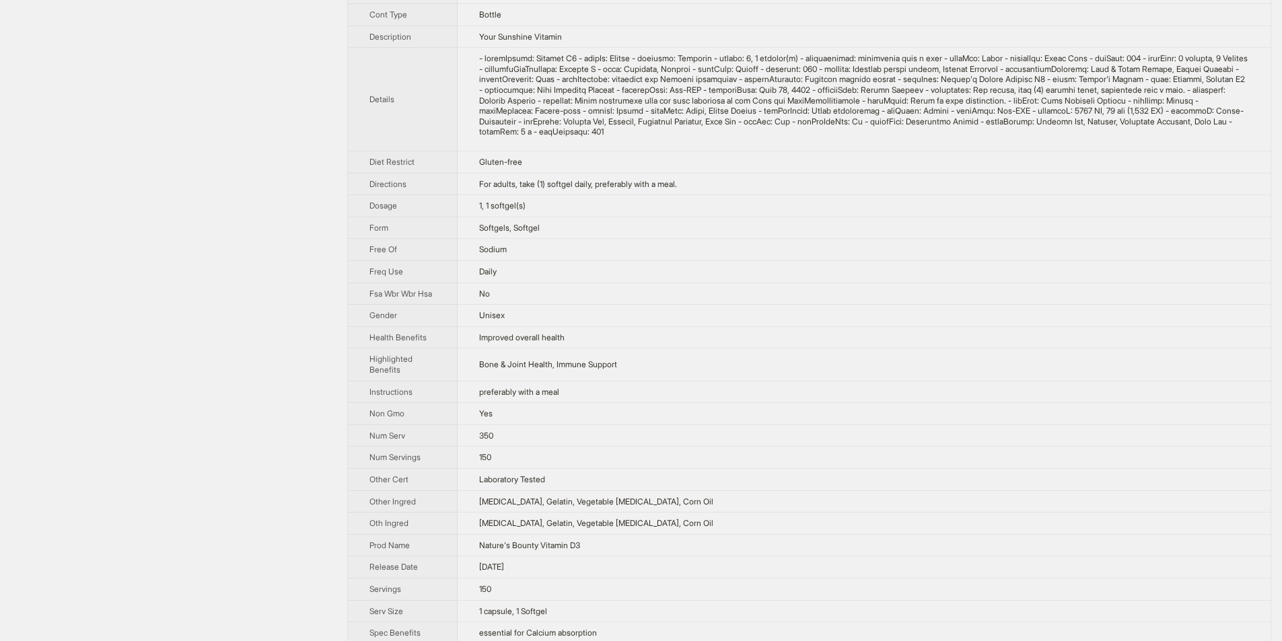
scroll to position [402, 0]
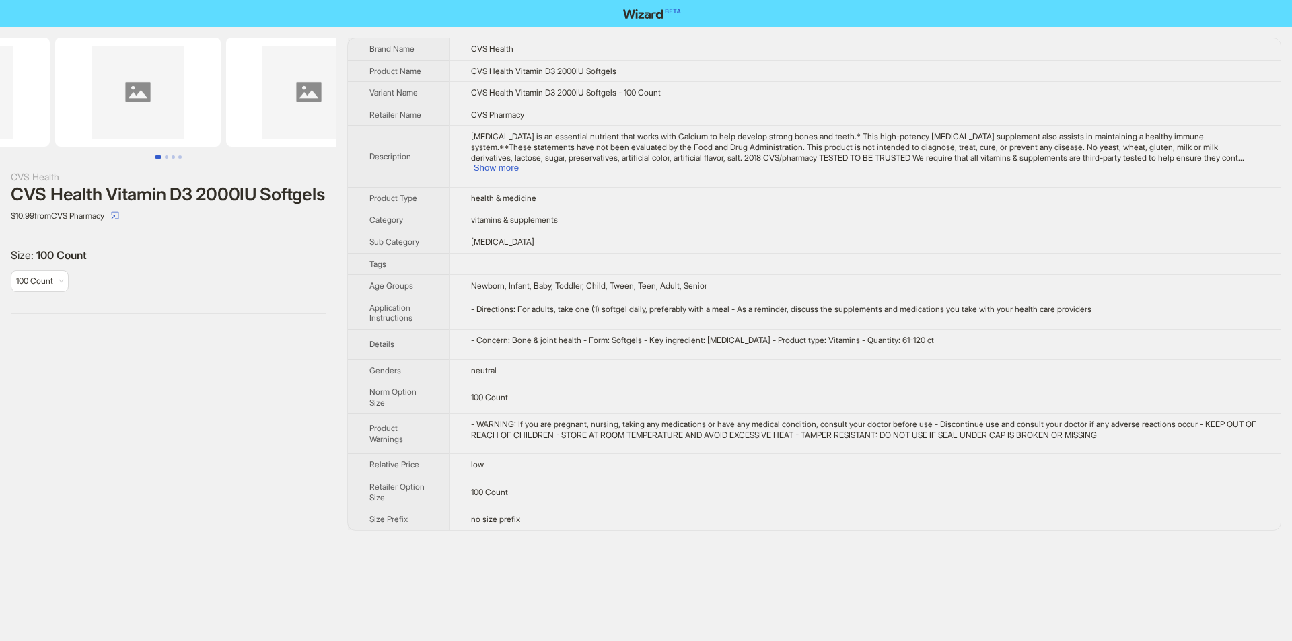
drag, startPoint x: 213, startPoint y: 116, endPoint x: 100, endPoint y: 124, distance: 113.9
click at [100, 124] on img at bounding box center [137, 92] width 165 height 109
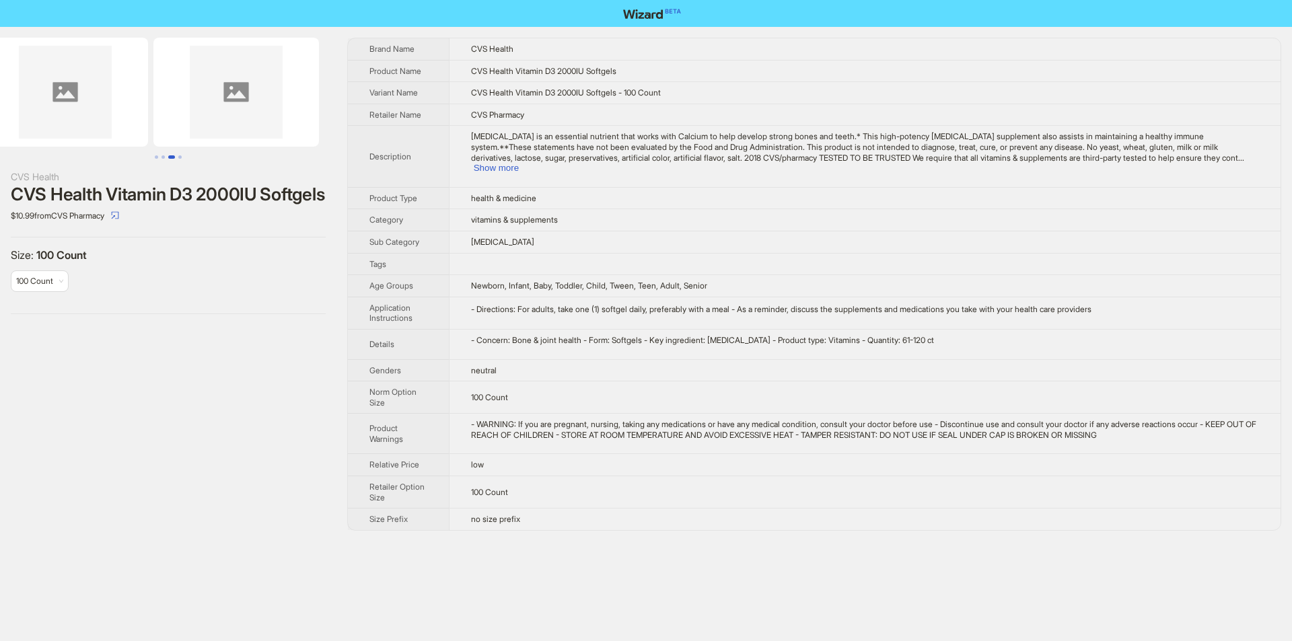
click at [0, 128] on ul at bounding box center [168, 92] width 336 height 109
drag, startPoint x: 215, startPoint y: 118, endPoint x: 0, endPoint y: 122, distance: 214.6
click at [0, 122] on ul at bounding box center [168, 92] width 336 height 109
drag, startPoint x: 165, startPoint y: 110, endPoint x: 148, endPoint y: 94, distance: 23.4
click at [303, 110] on img at bounding box center [365, 92] width 165 height 109
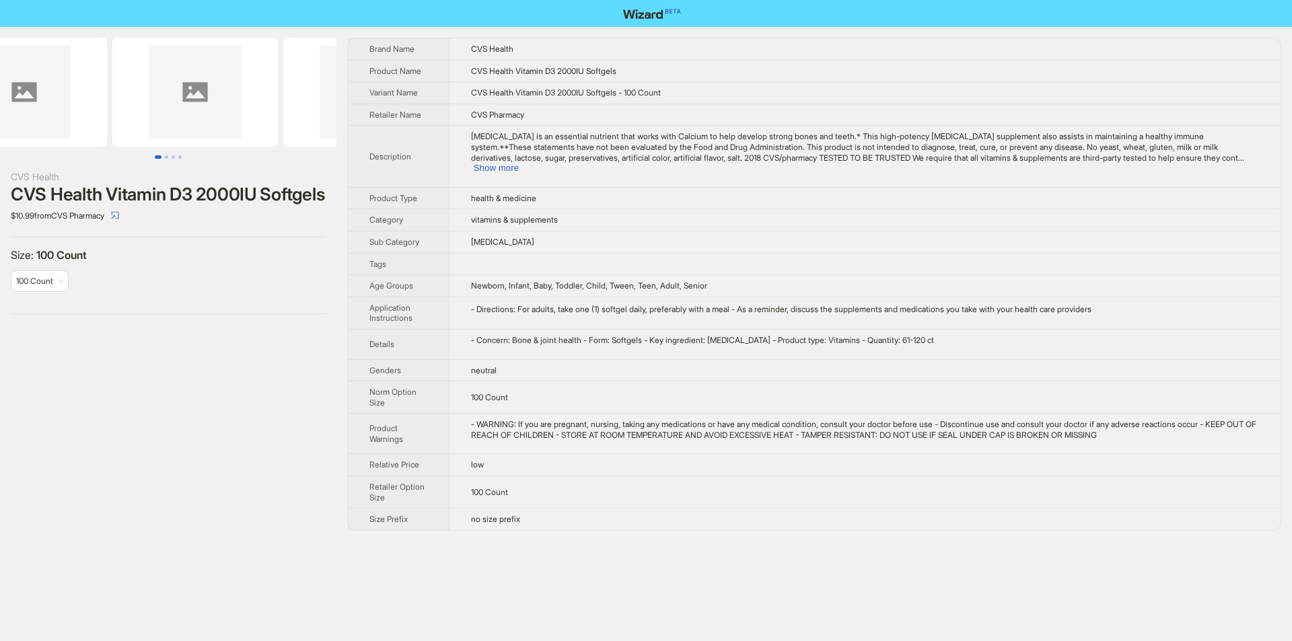
scroll to position [0, 103]
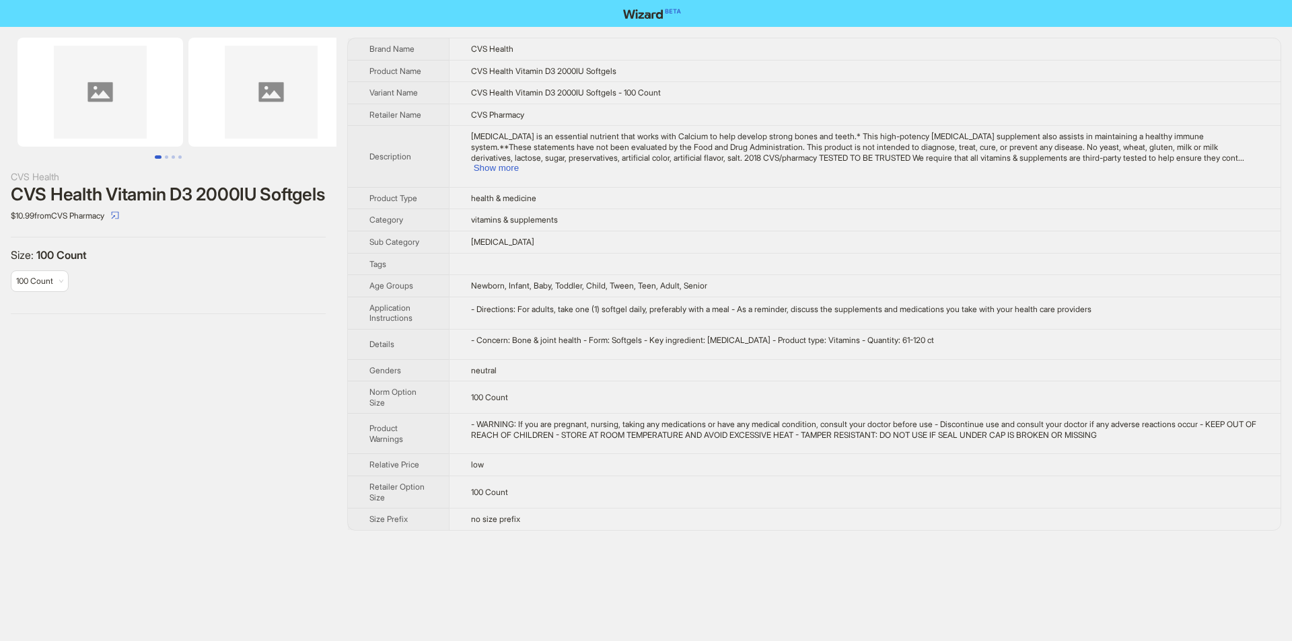
drag, startPoint x: 99, startPoint y: 97, endPoint x: 275, endPoint y: 100, distance: 176.3
click at [275, 100] on img at bounding box center [270, 92] width 165 height 109
